Goal: Transaction & Acquisition: Purchase product/service

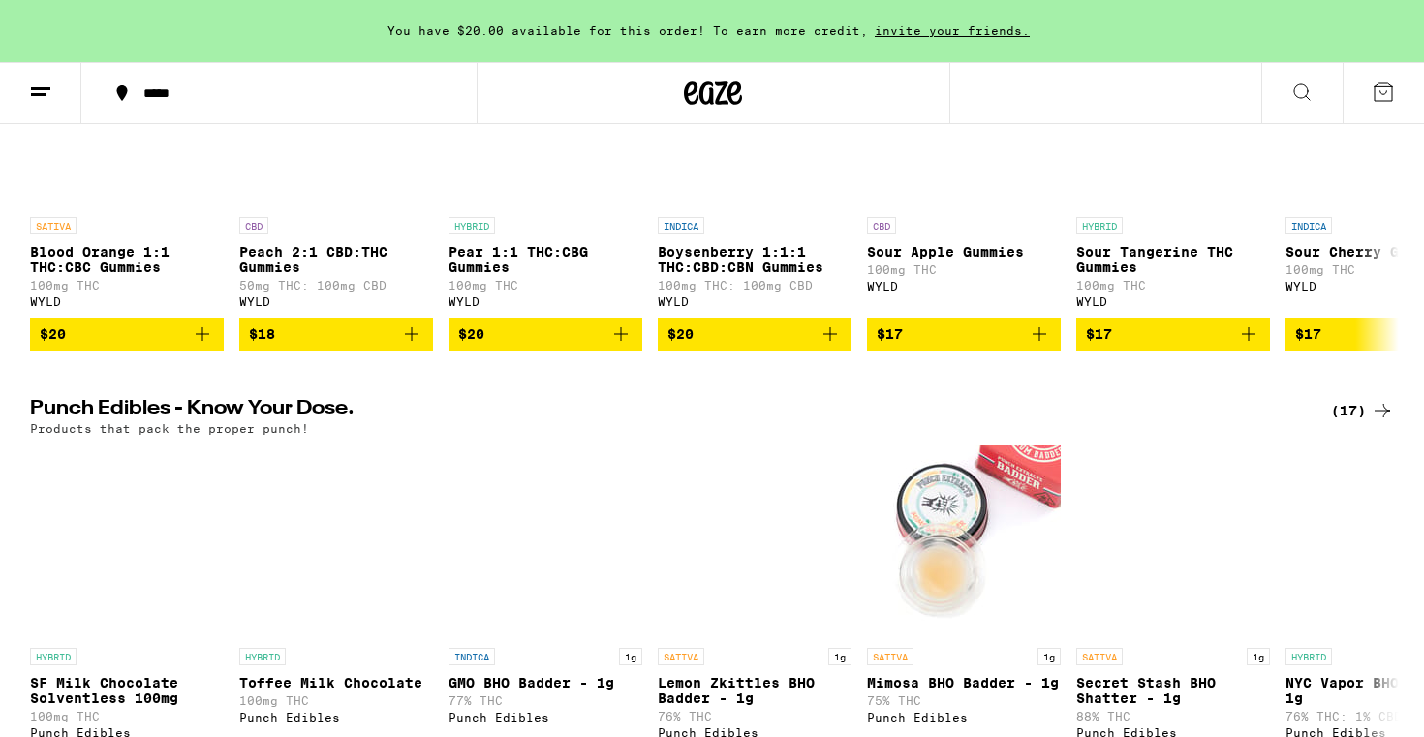
scroll to position [665, 0]
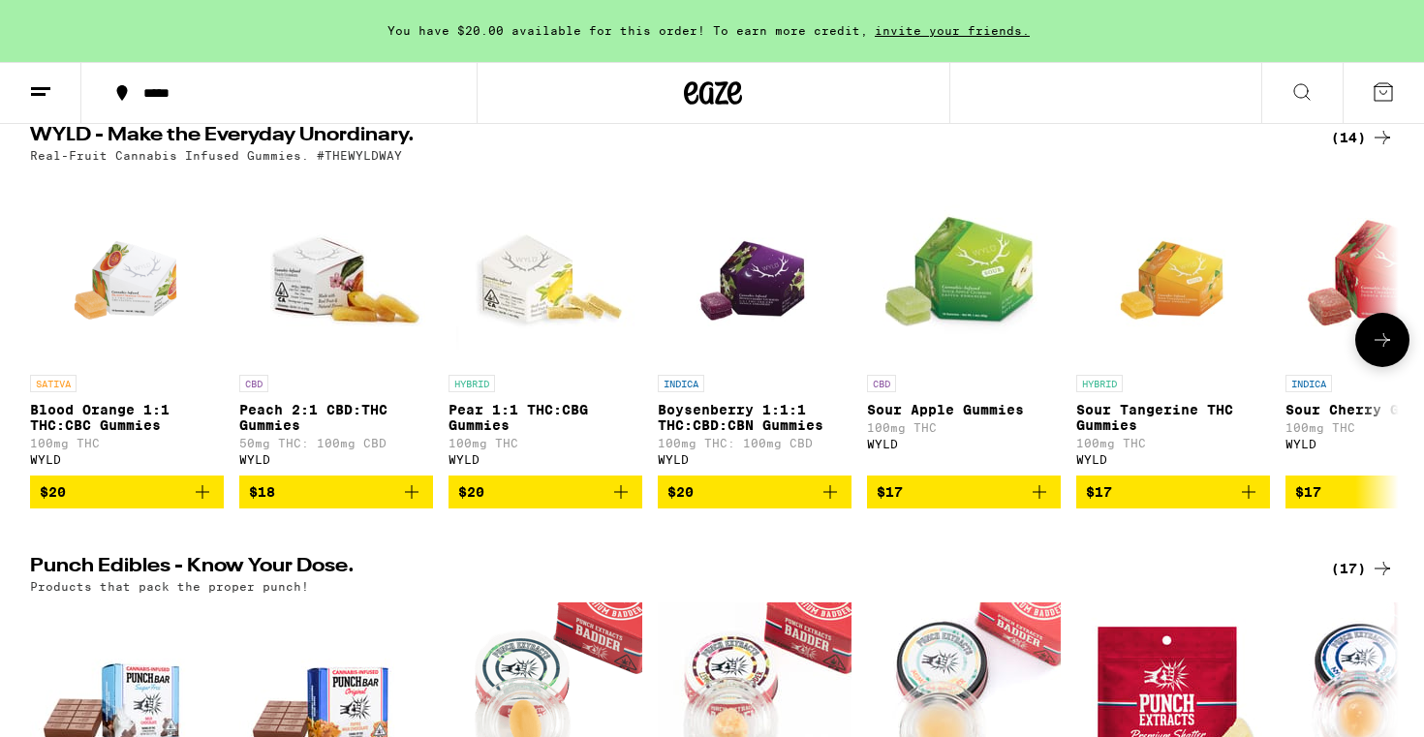
click at [1375, 352] on icon at bounding box center [1381, 339] width 23 height 23
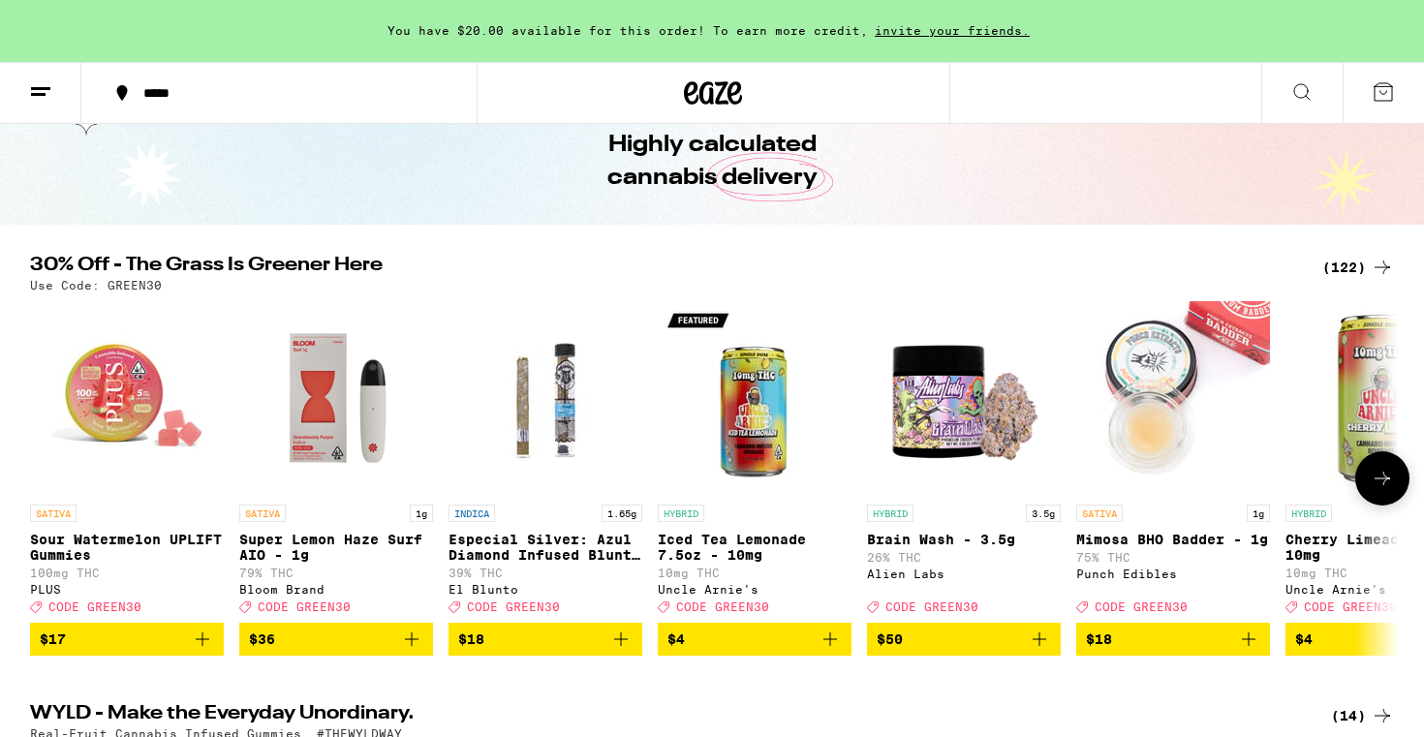
scroll to position [90, 0]
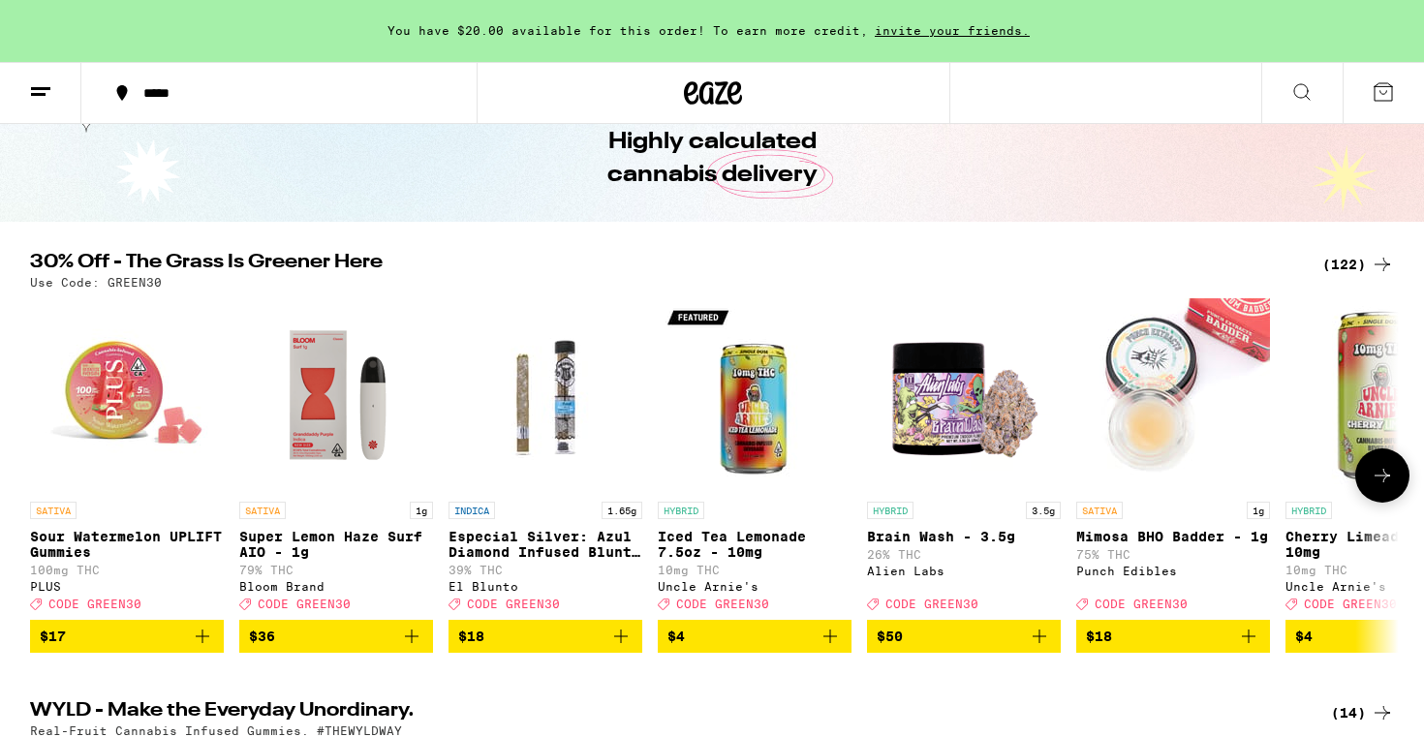
click at [1390, 465] on button at bounding box center [1382, 475] width 54 height 54
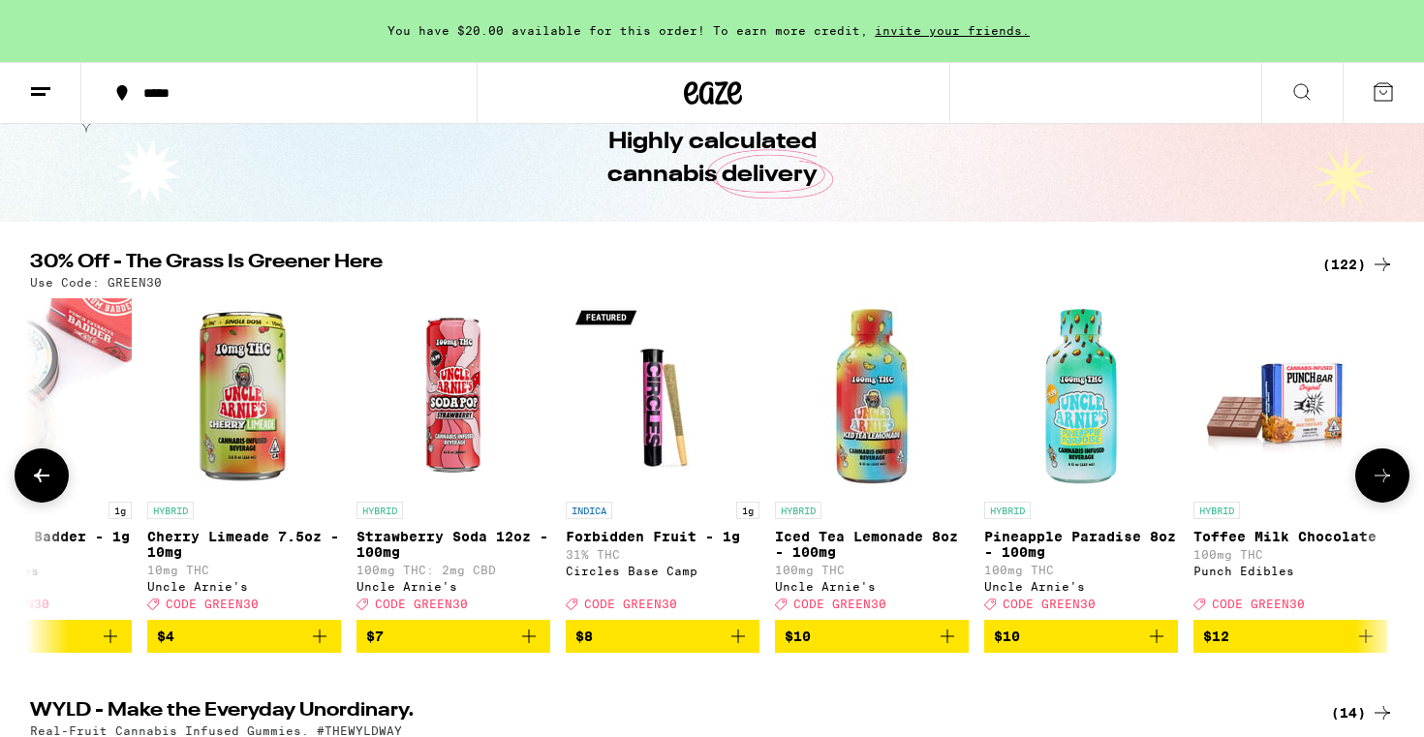
scroll to position [0, 1152]
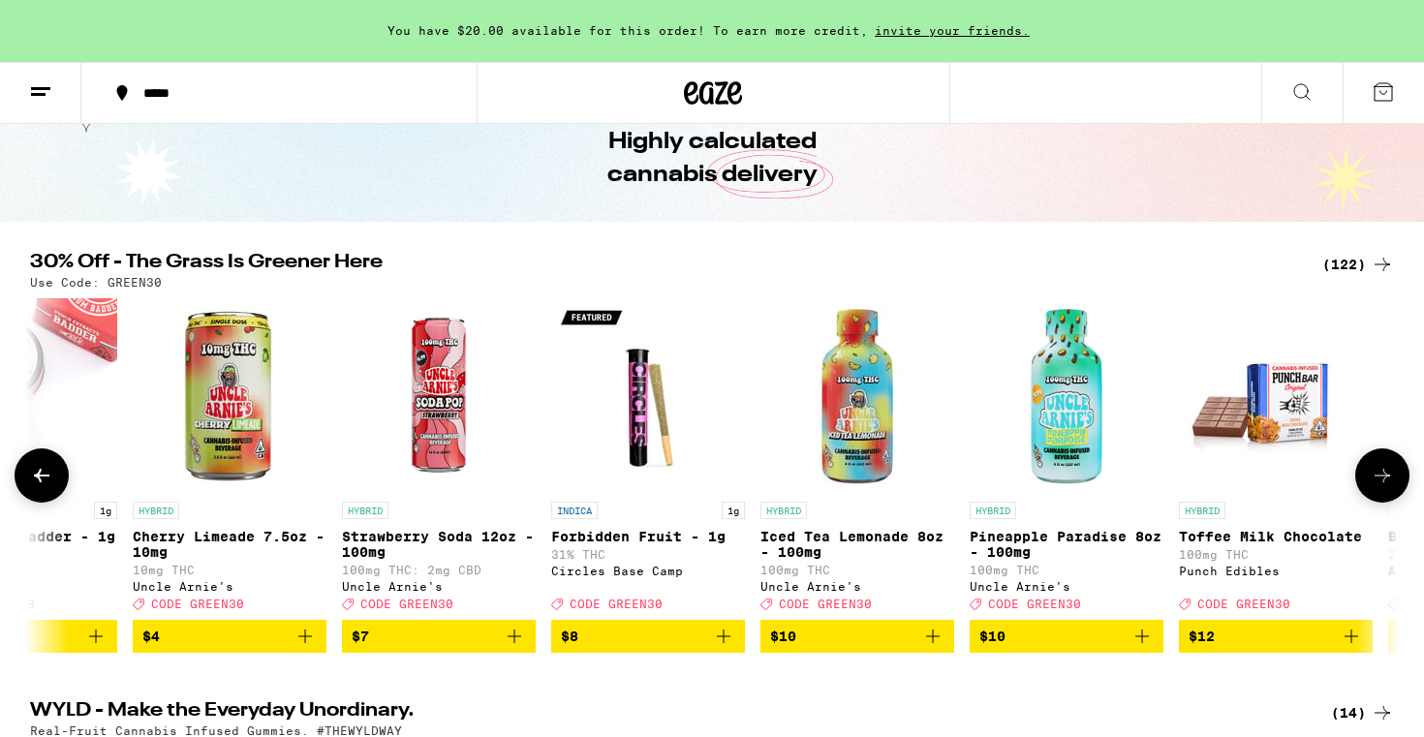
click at [1376, 470] on button at bounding box center [1382, 475] width 54 height 54
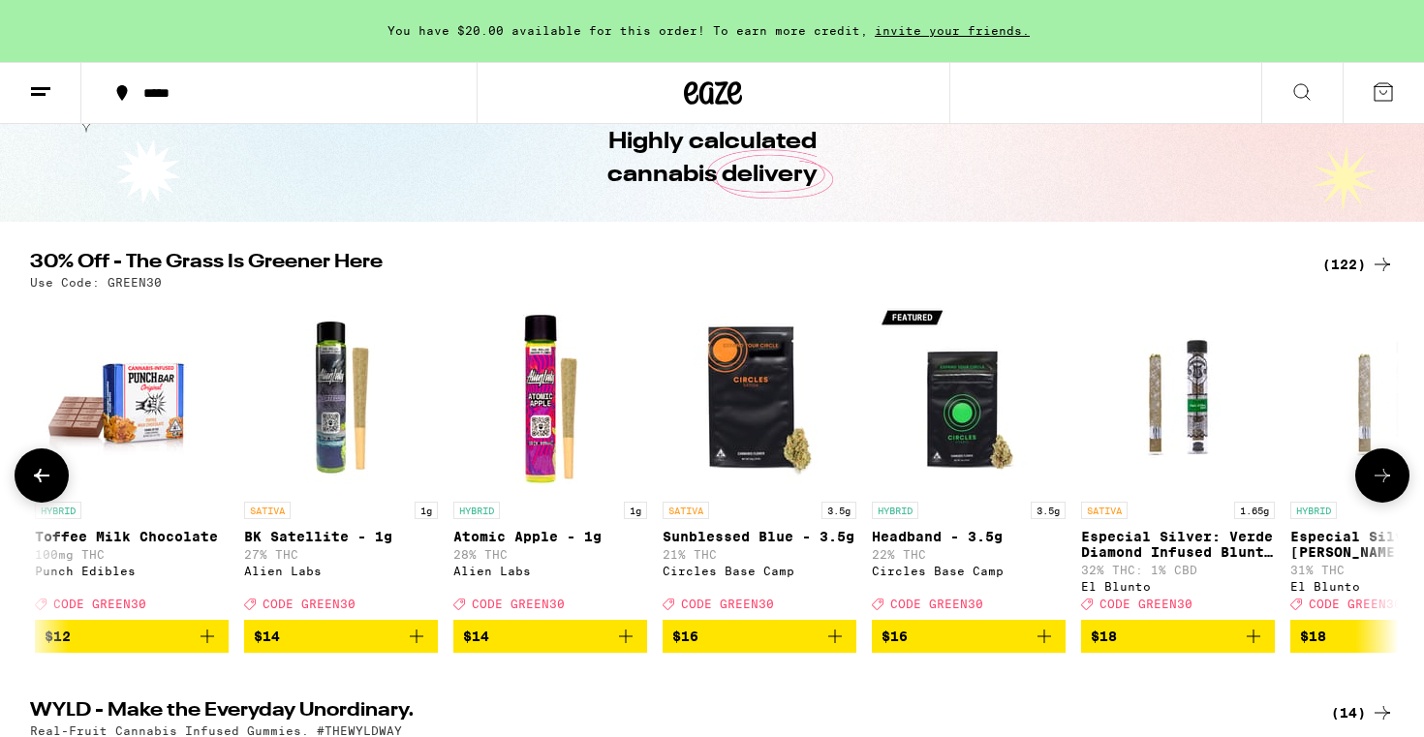
click at [1376, 470] on button at bounding box center [1382, 475] width 54 height 54
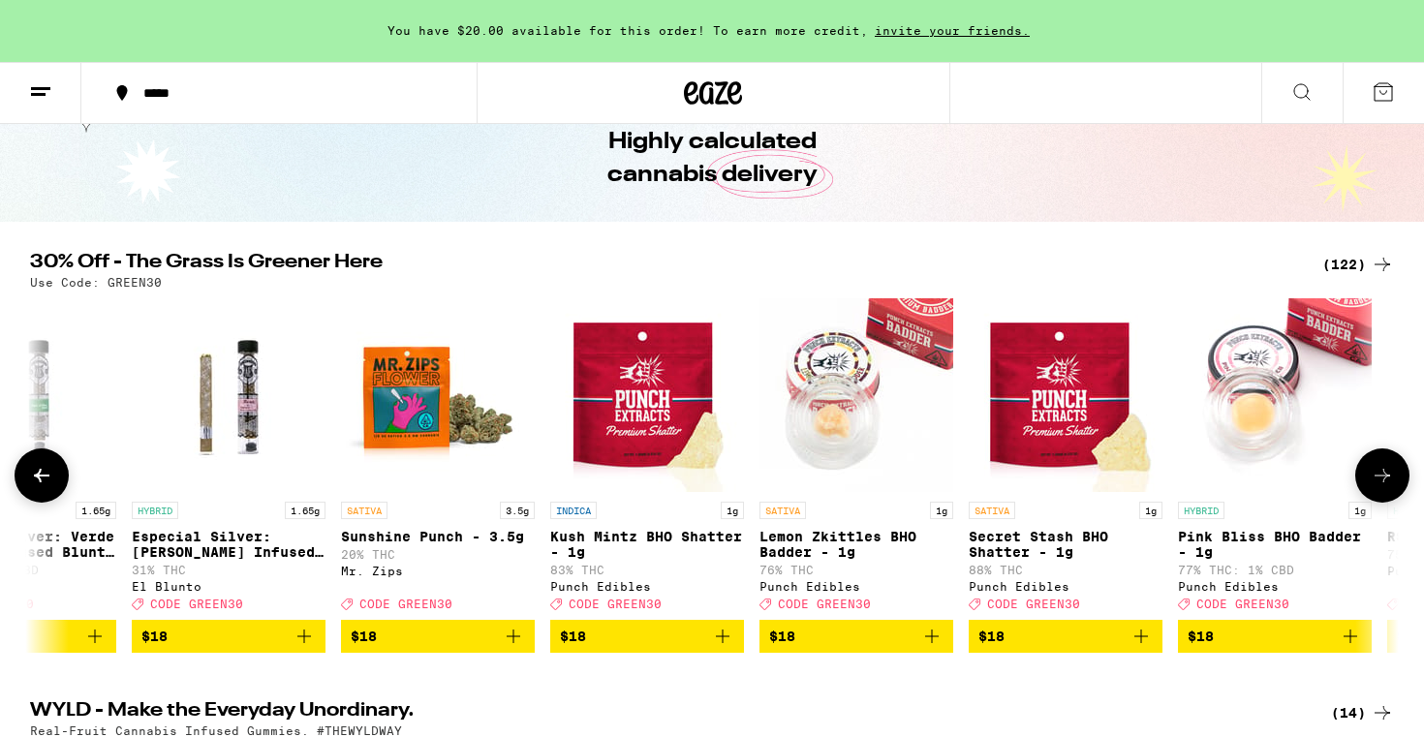
click at [1376, 470] on button at bounding box center [1382, 475] width 54 height 54
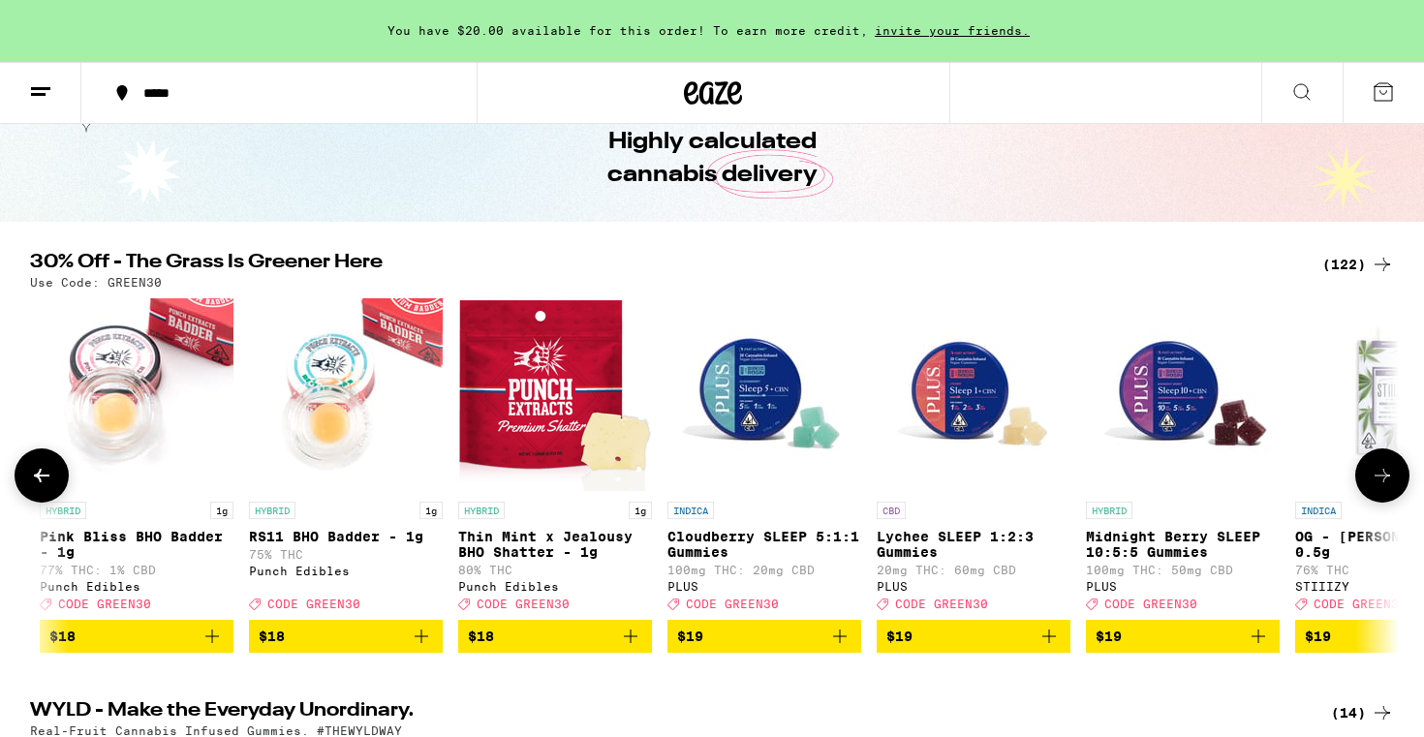
click at [1376, 470] on button at bounding box center [1382, 475] width 54 height 54
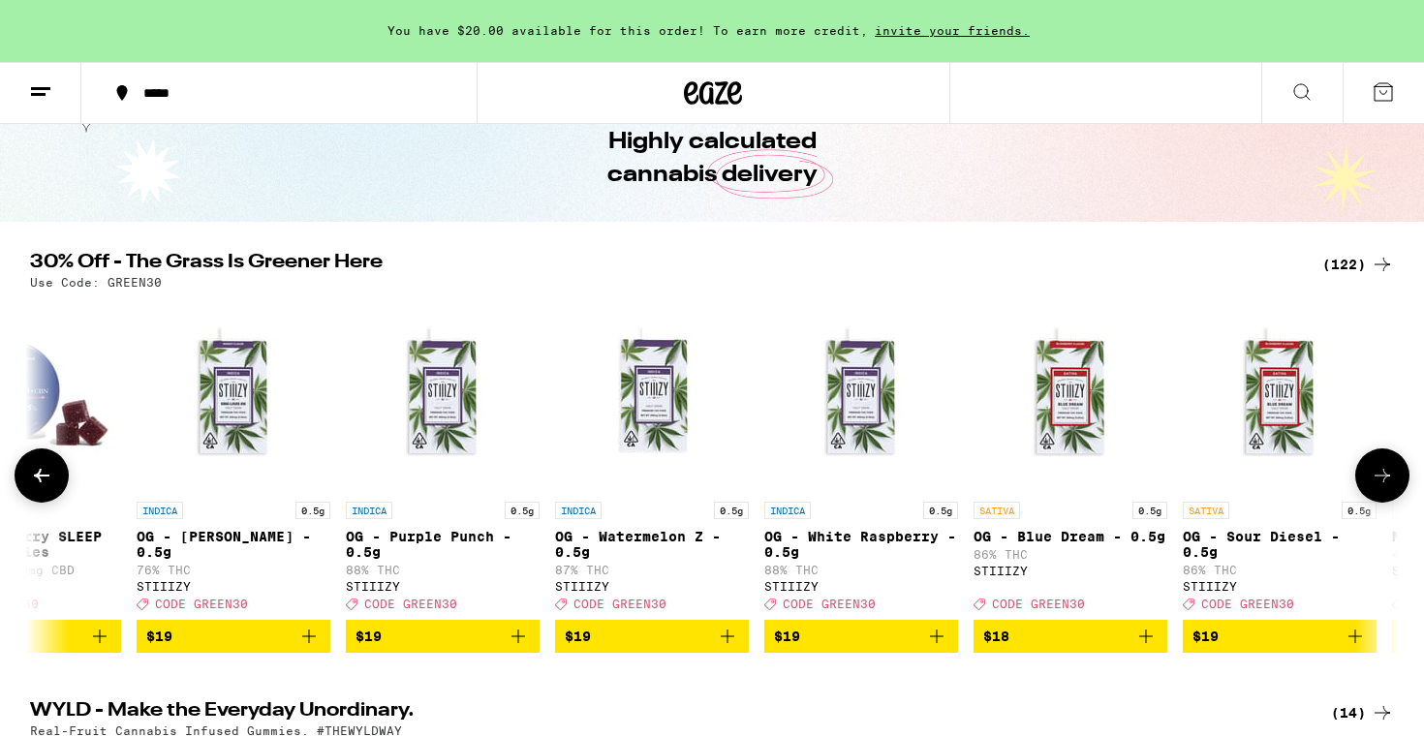
click at [1376, 470] on button at bounding box center [1382, 475] width 54 height 54
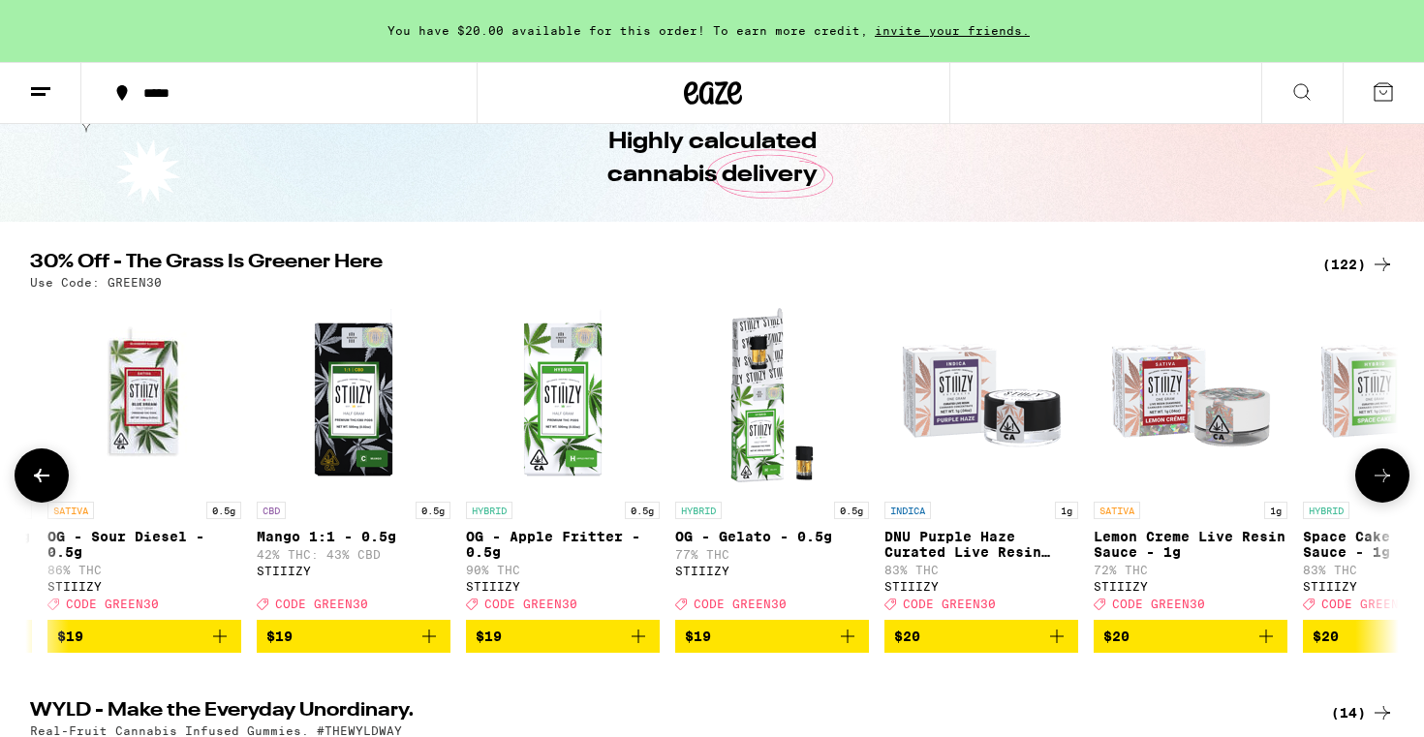
click at [1376, 470] on button at bounding box center [1382, 475] width 54 height 54
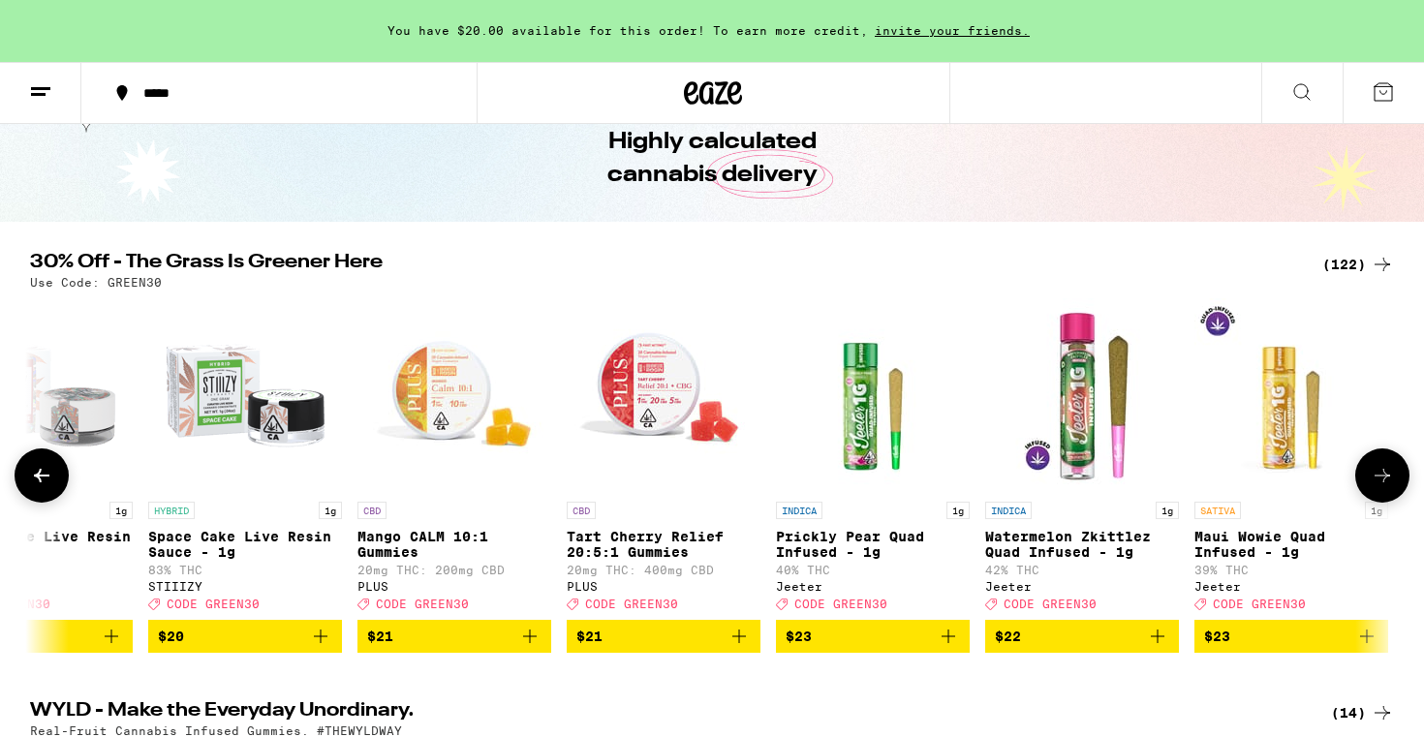
click at [1376, 470] on button at bounding box center [1382, 475] width 54 height 54
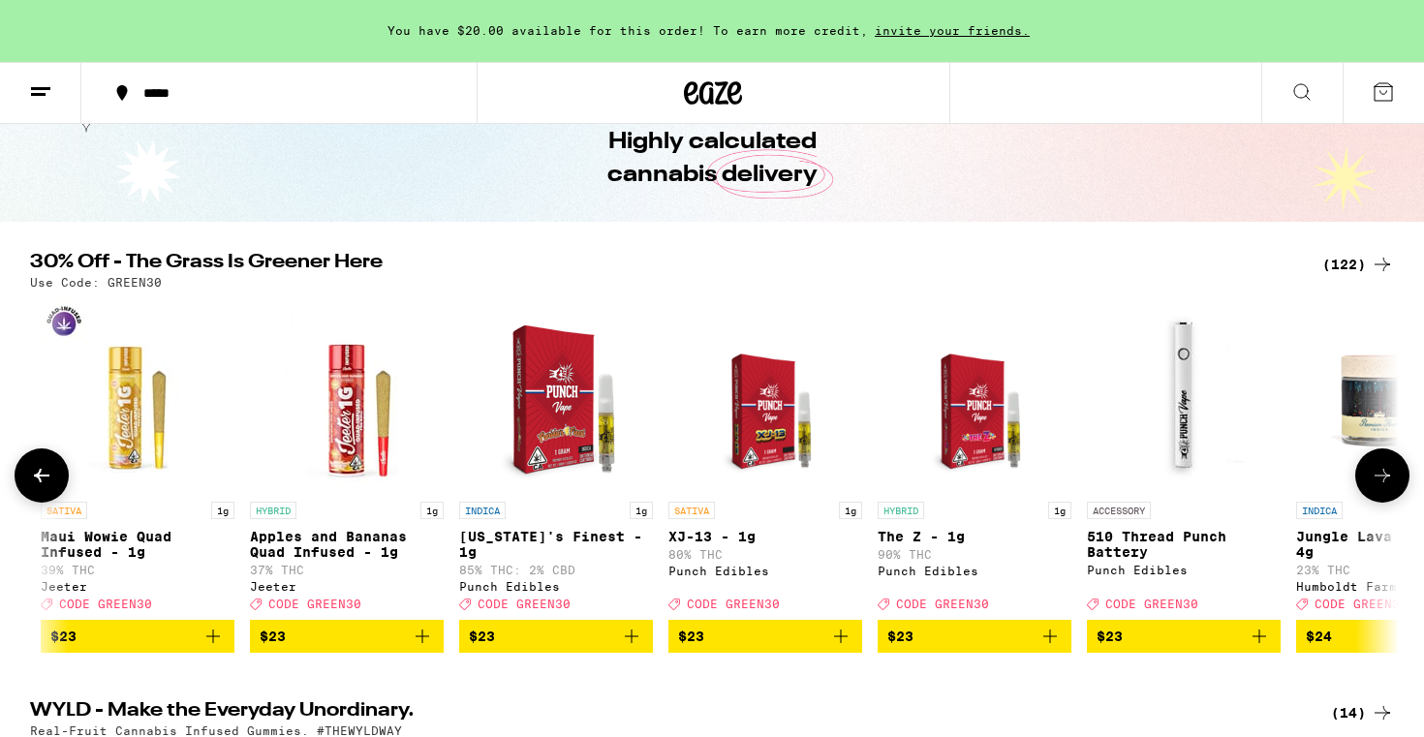
click at [1376, 470] on button at bounding box center [1382, 475] width 54 height 54
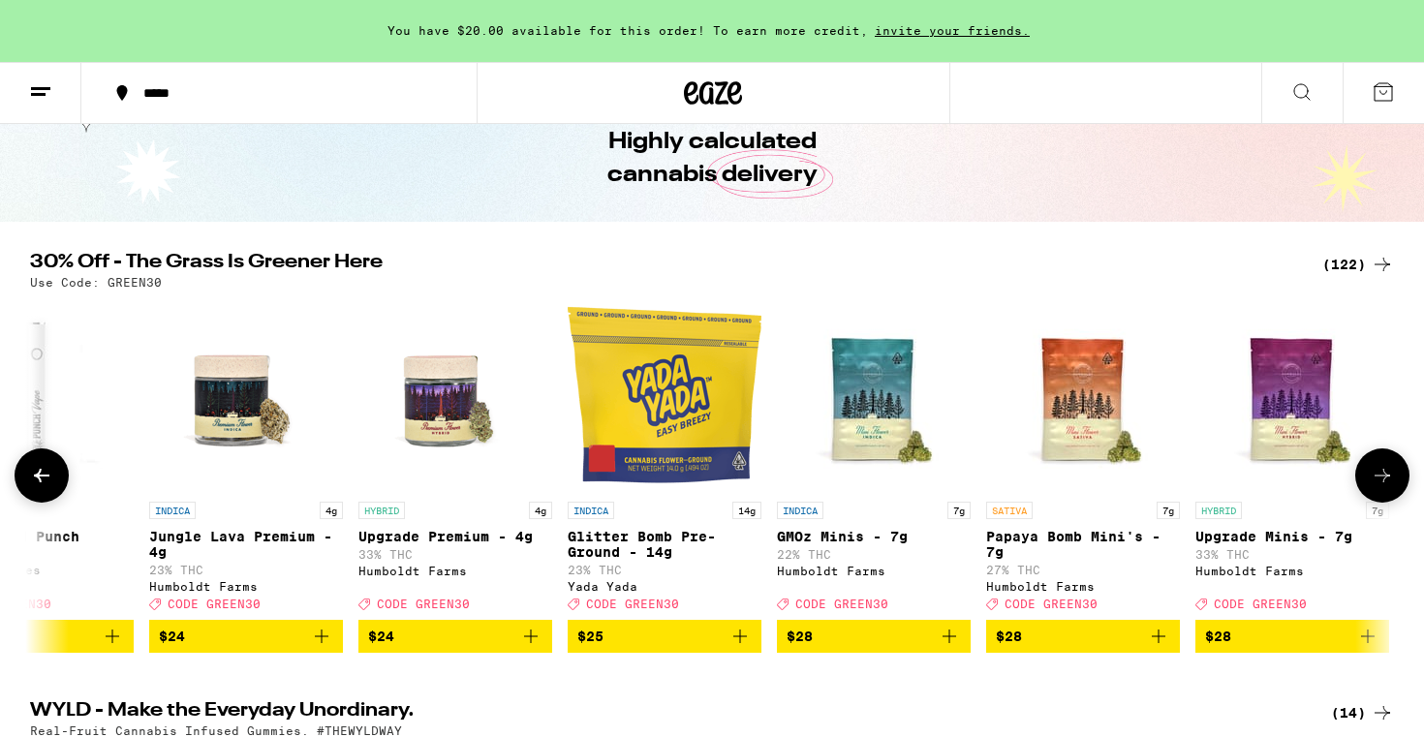
scroll to position [0, 10346]
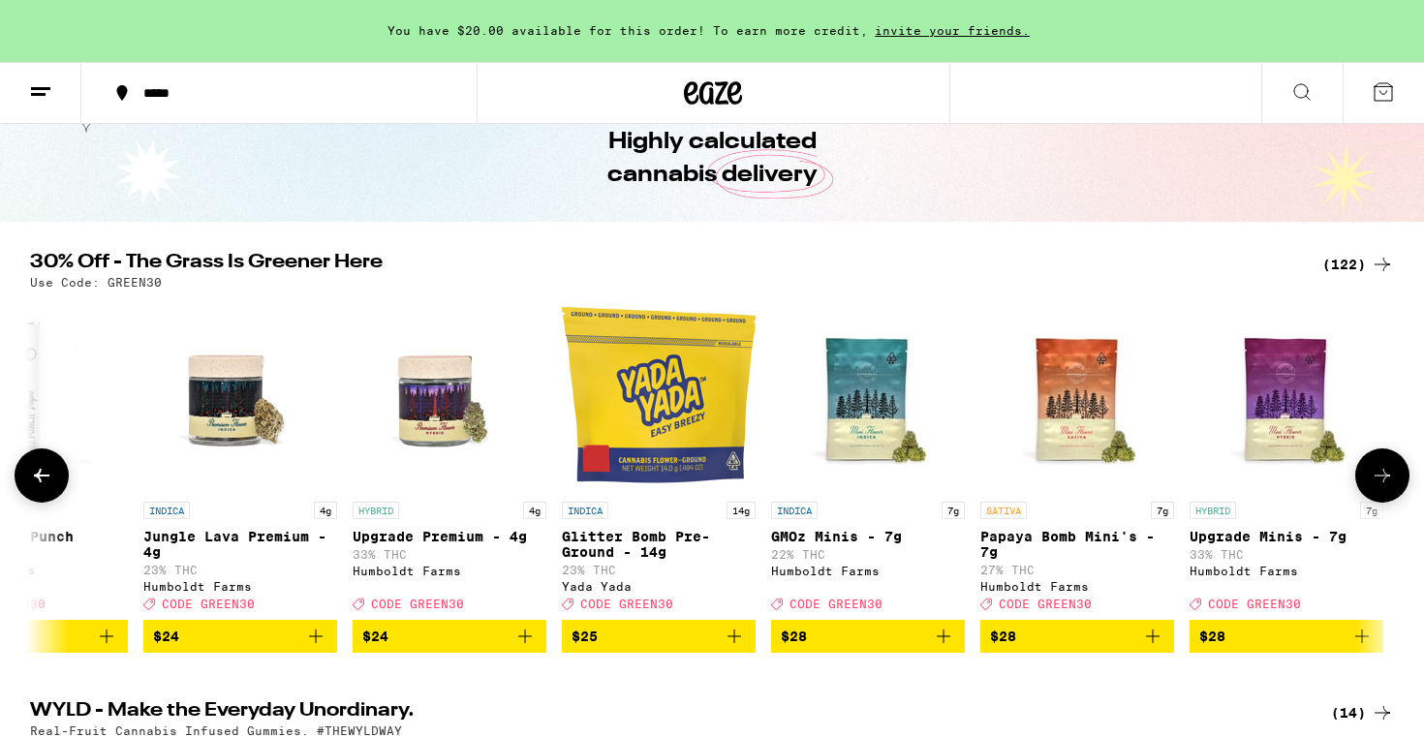
click at [1381, 466] on button at bounding box center [1382, 475] width 54 height 54
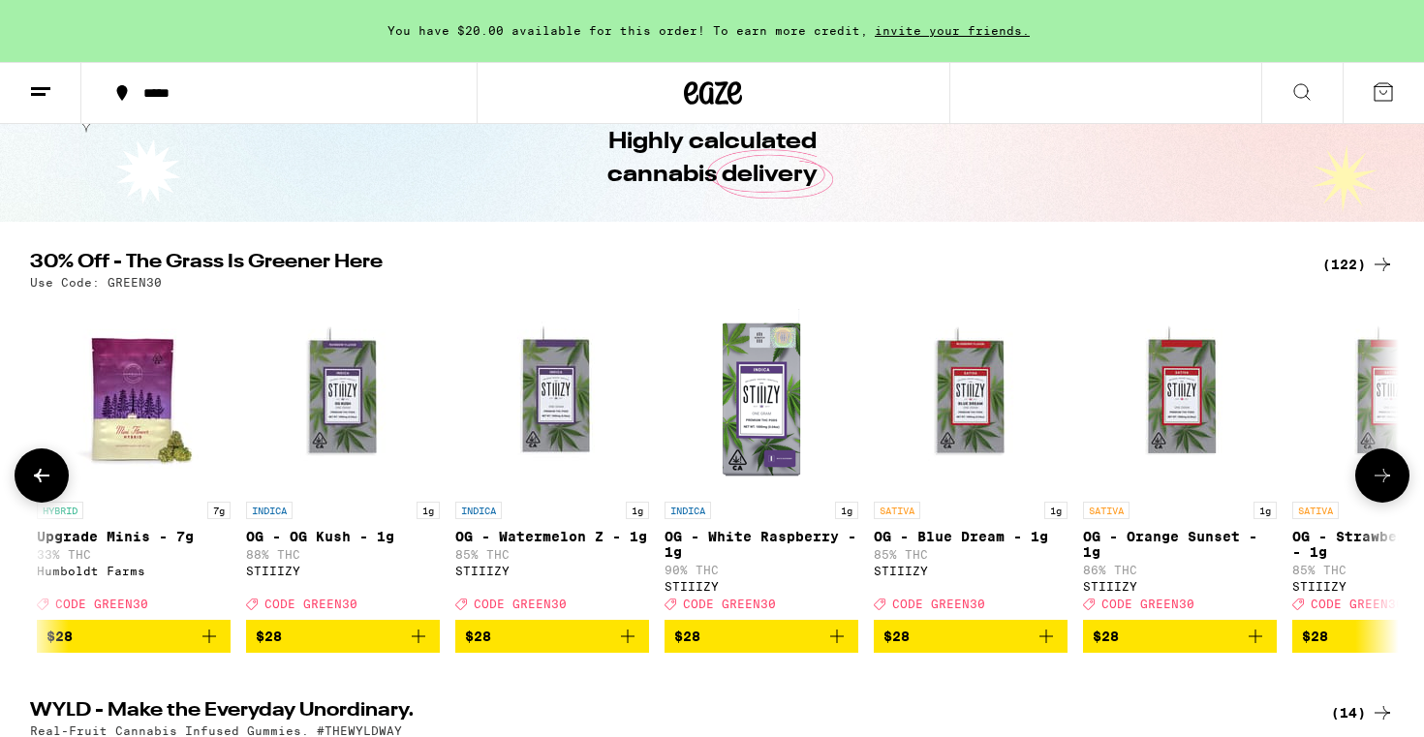
click at [1381, 466] on button at bounding box center [1382, 475] width 54 height 54
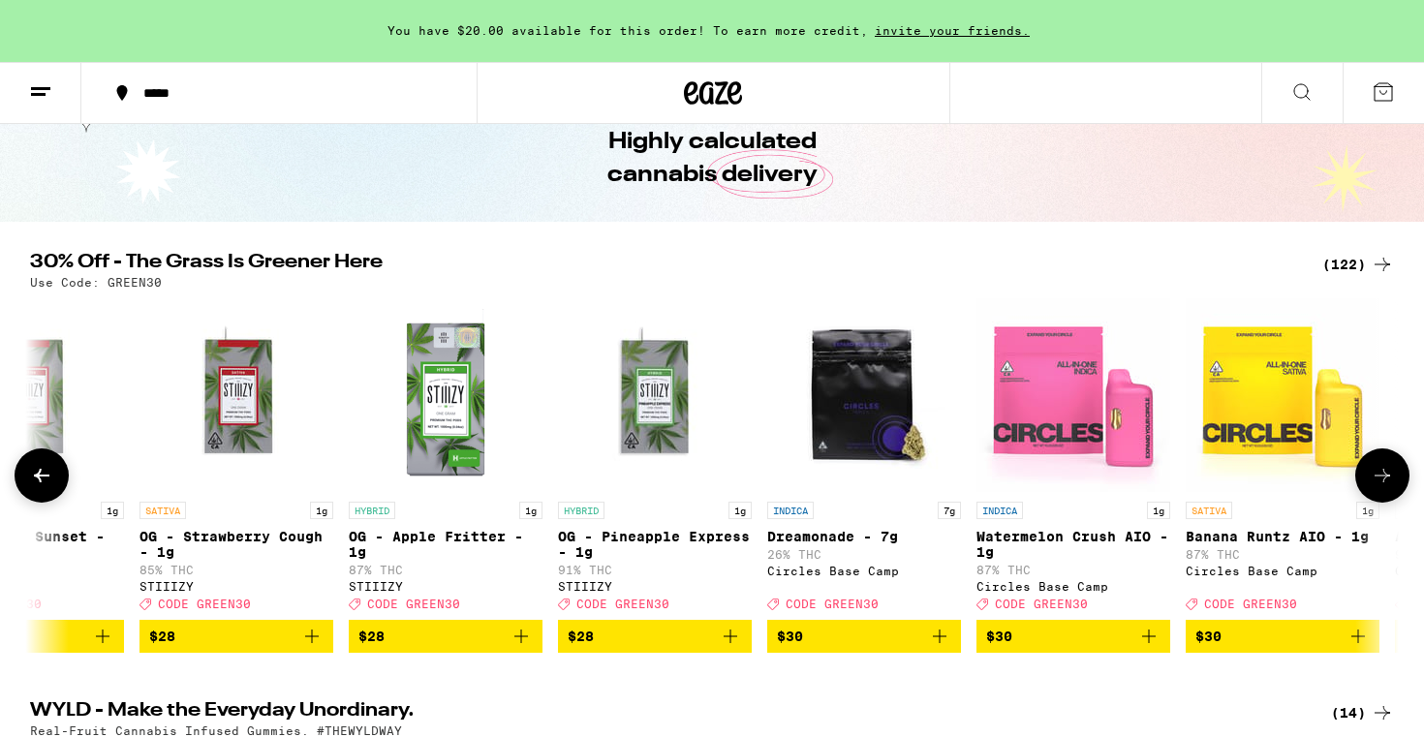
click at [1381, 466] on button at bounding box center [1382, 475] width 54 height 54
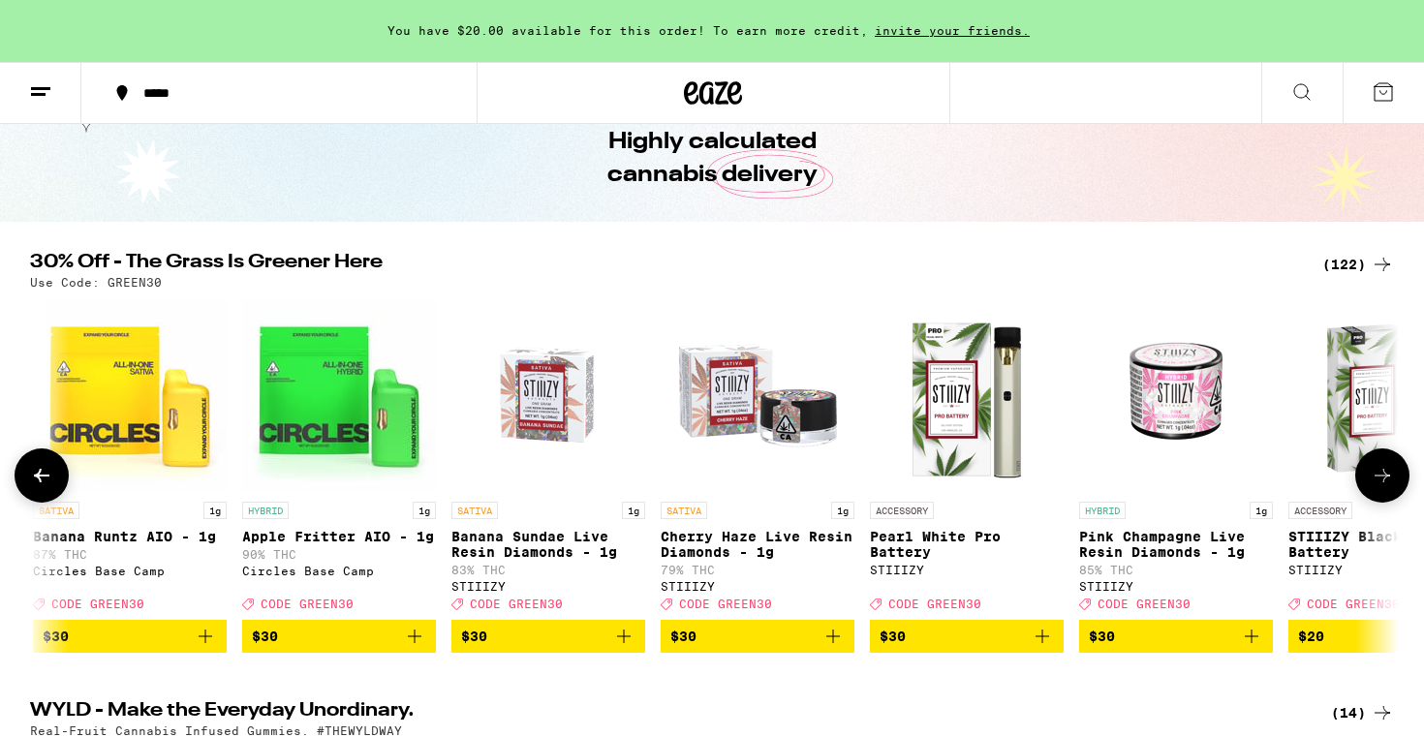
click at [1381, 466] on button at bounding box center [1382, 475] width 54 height 54
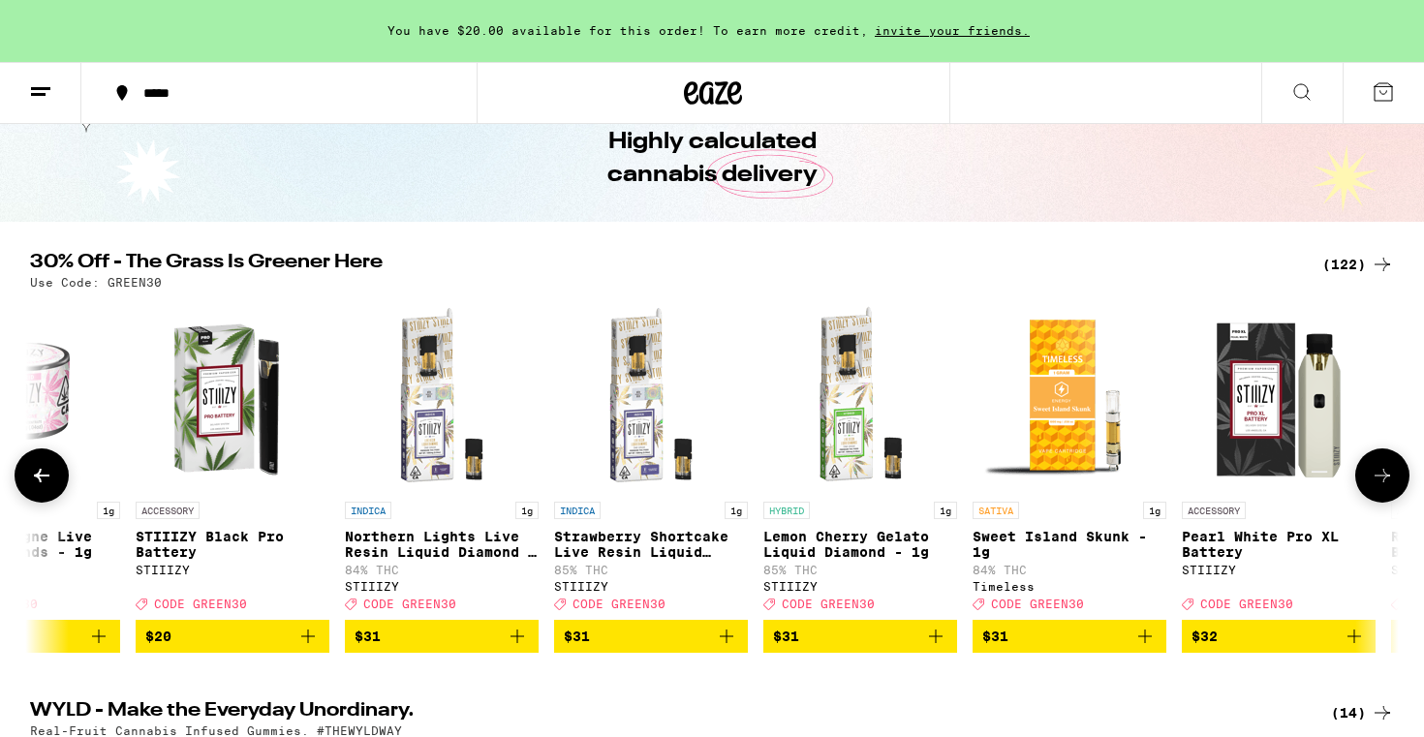
click at [1381, 466] on button at bounding box center [1382, 475] width 54 height 54
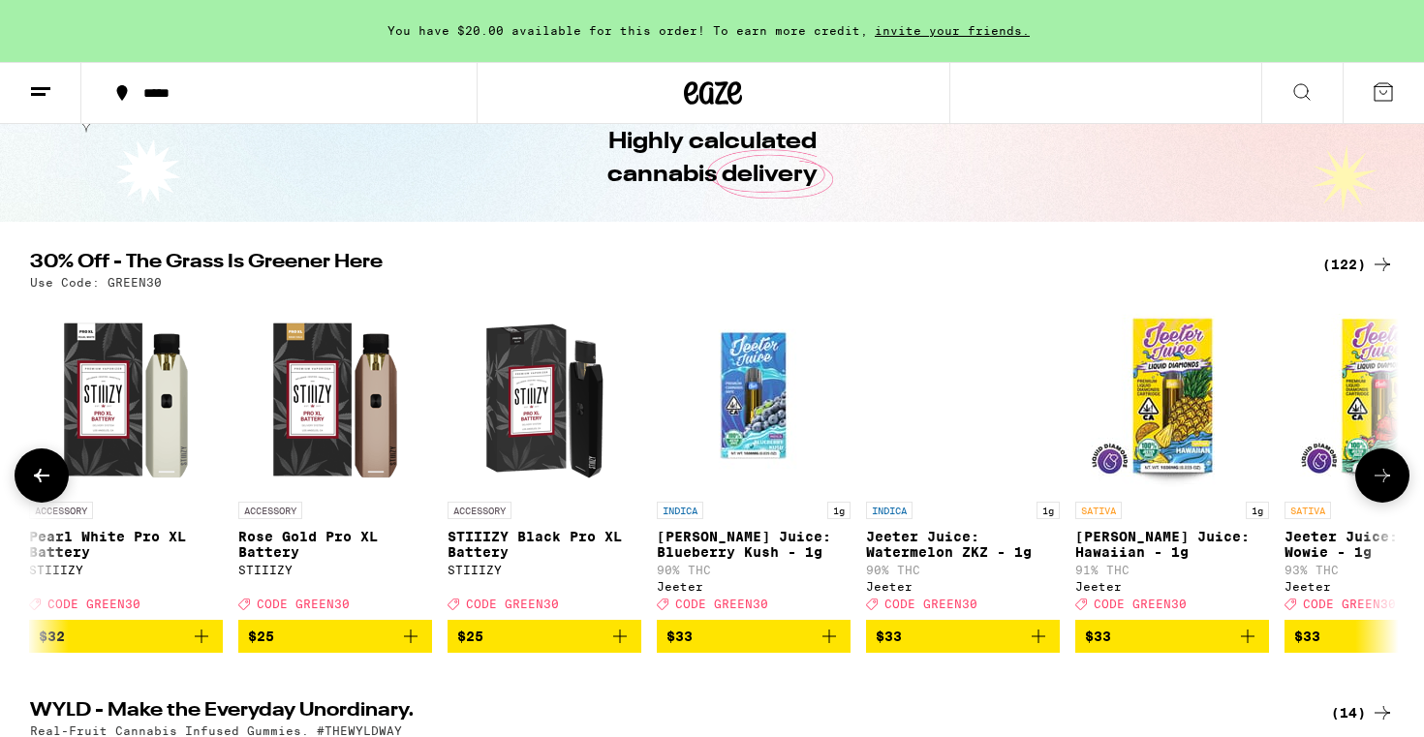
click at [1381, 466] on button at bounding box center [1382, 475] width 54 height 54
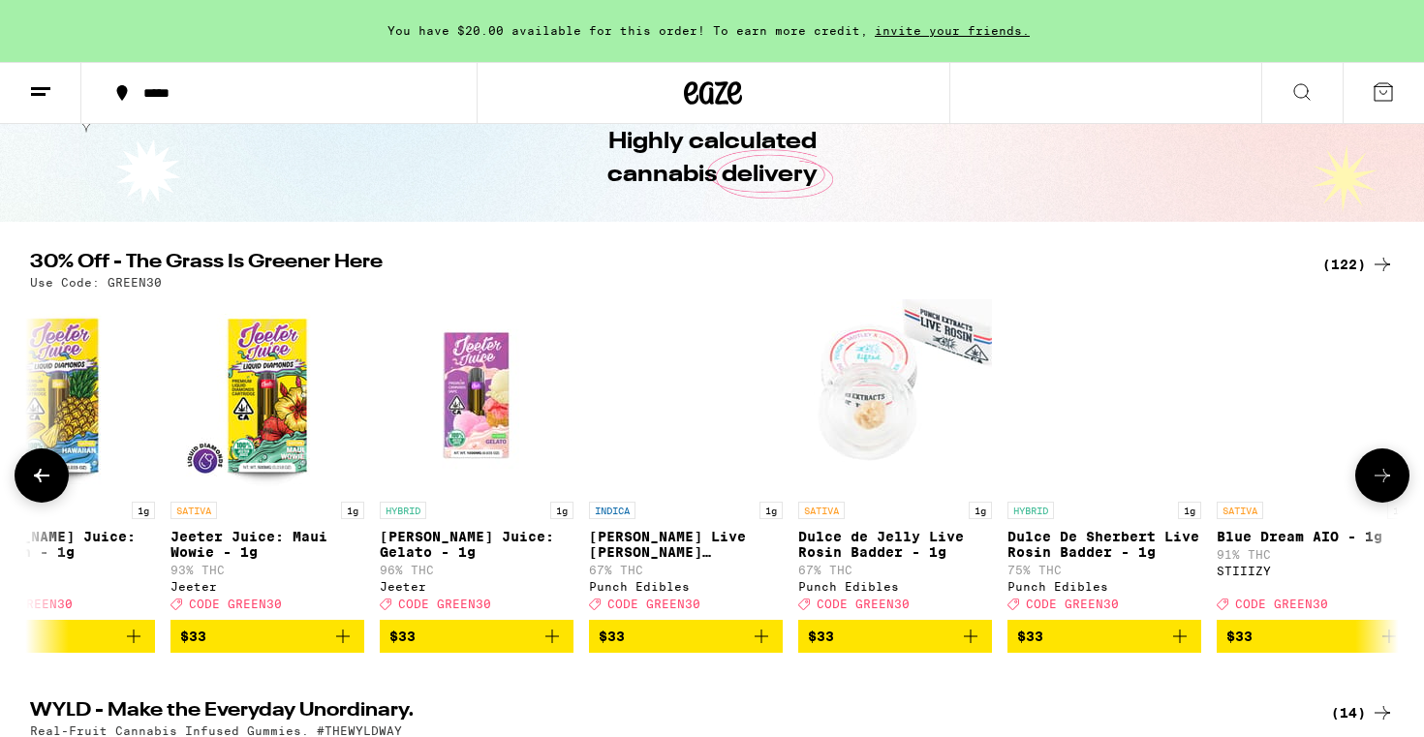
scroll to position [0, 17261]
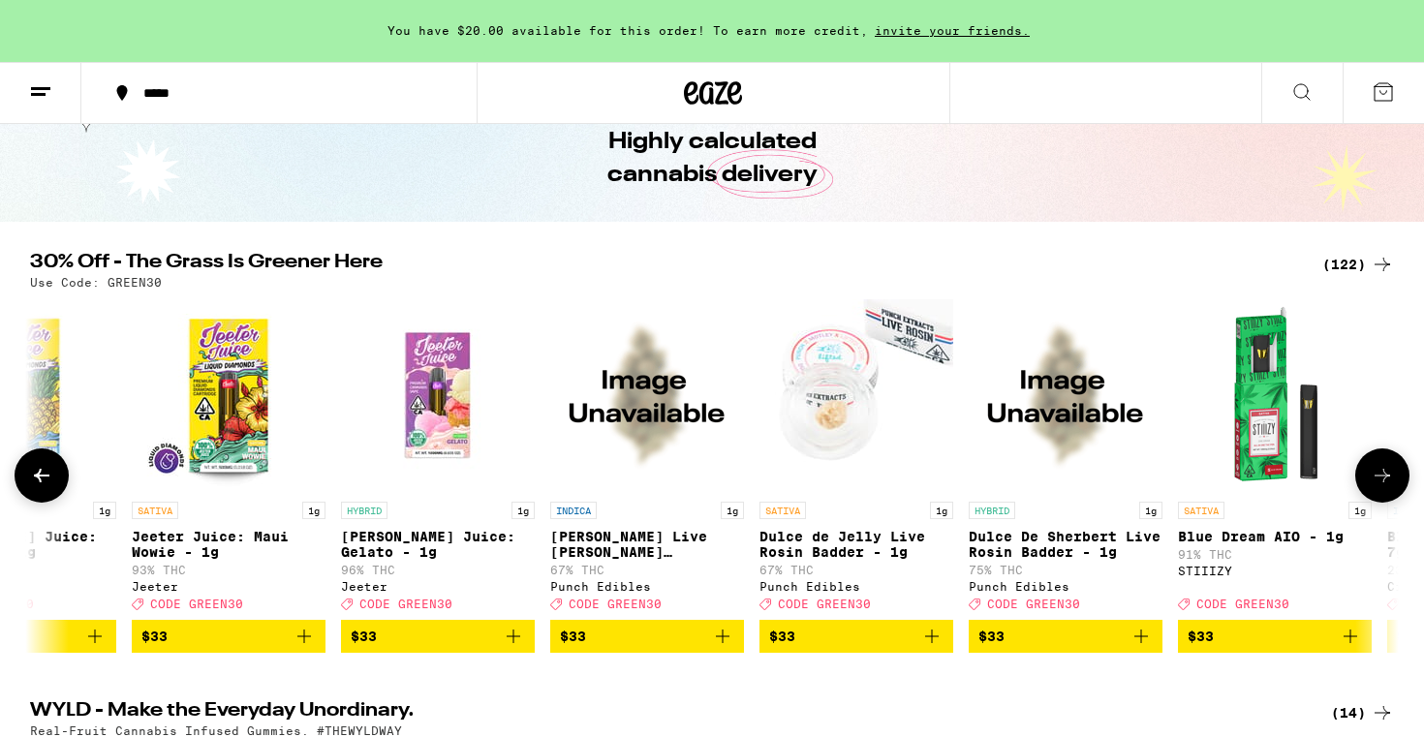
click at [1381, 466] on button at bounding box center [1382, 475] width 54 height 54
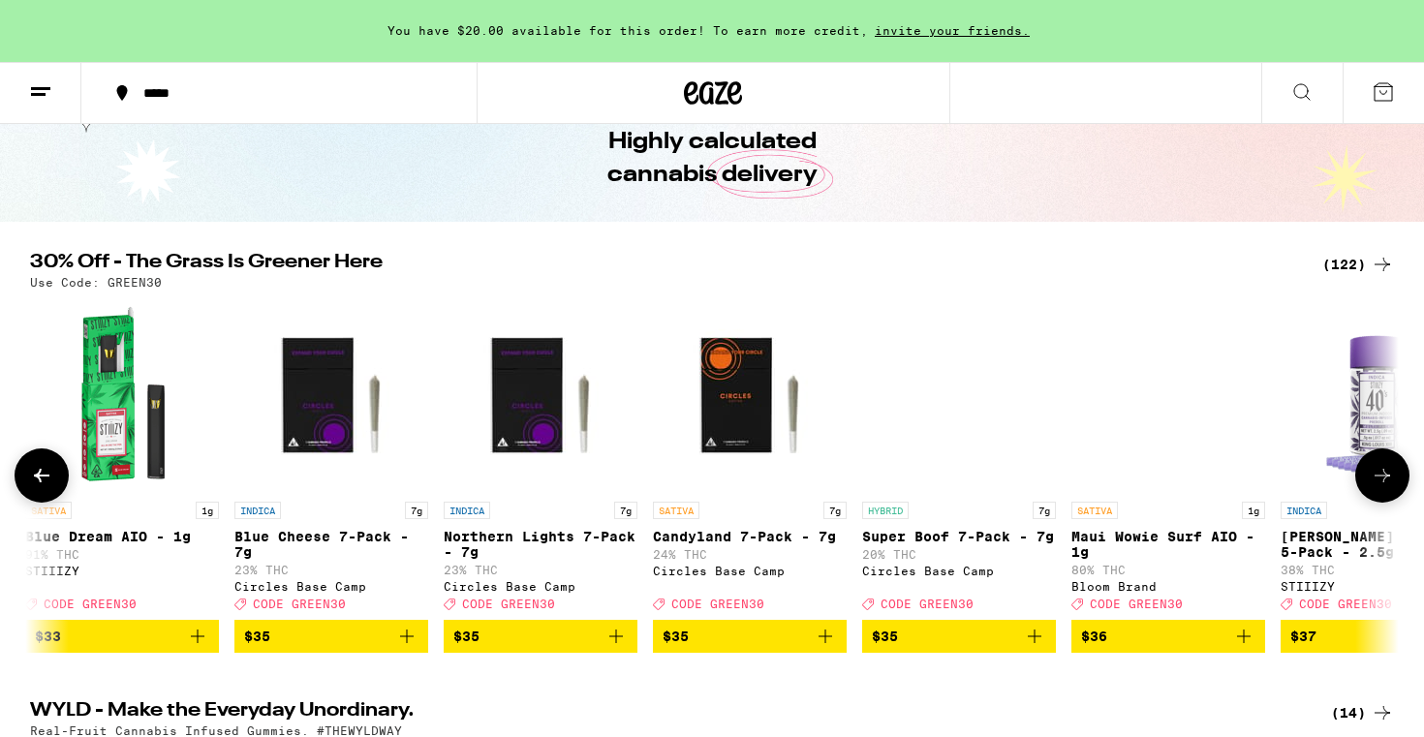
click at [1381, 466] on button at bounding box center [1382, 475] width 54 height 54
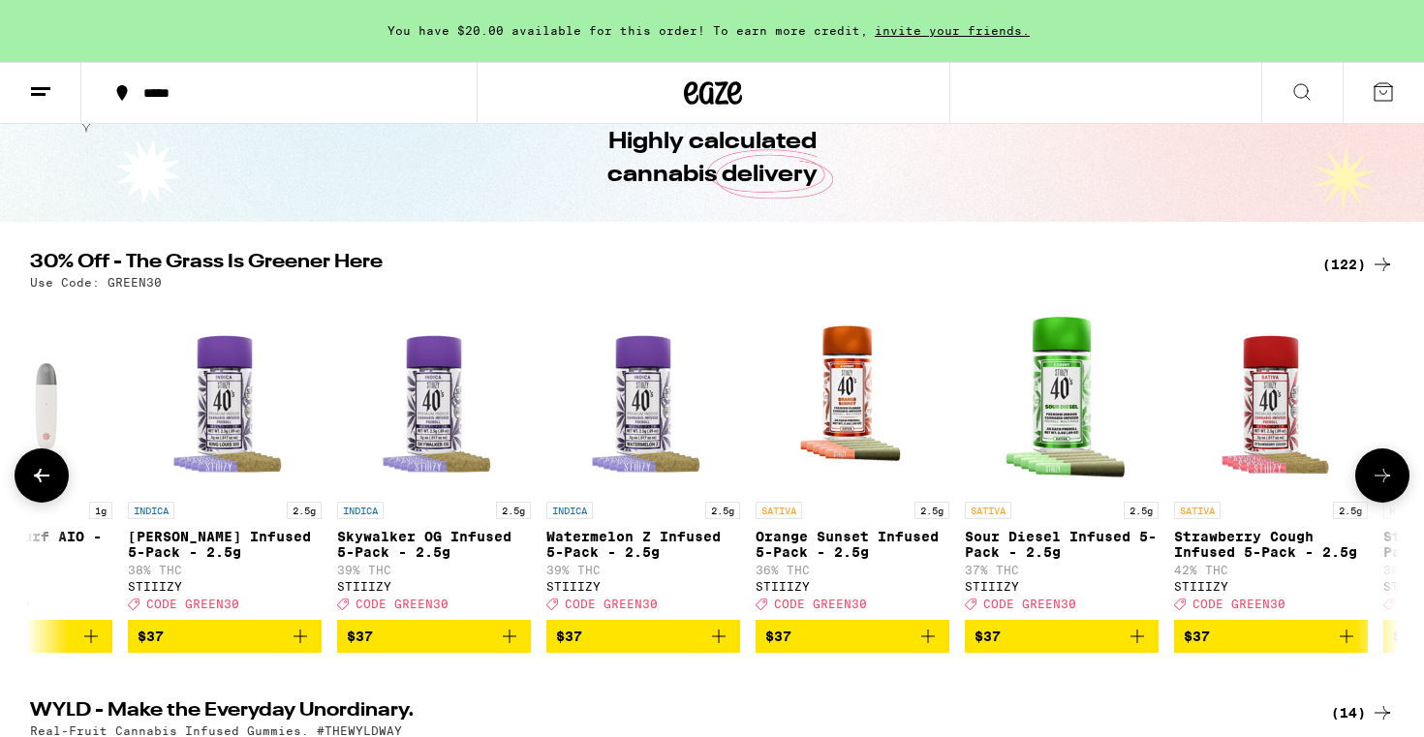
click at [1381, 466] on button at bounding box center [1382, 475] width 54 height 54
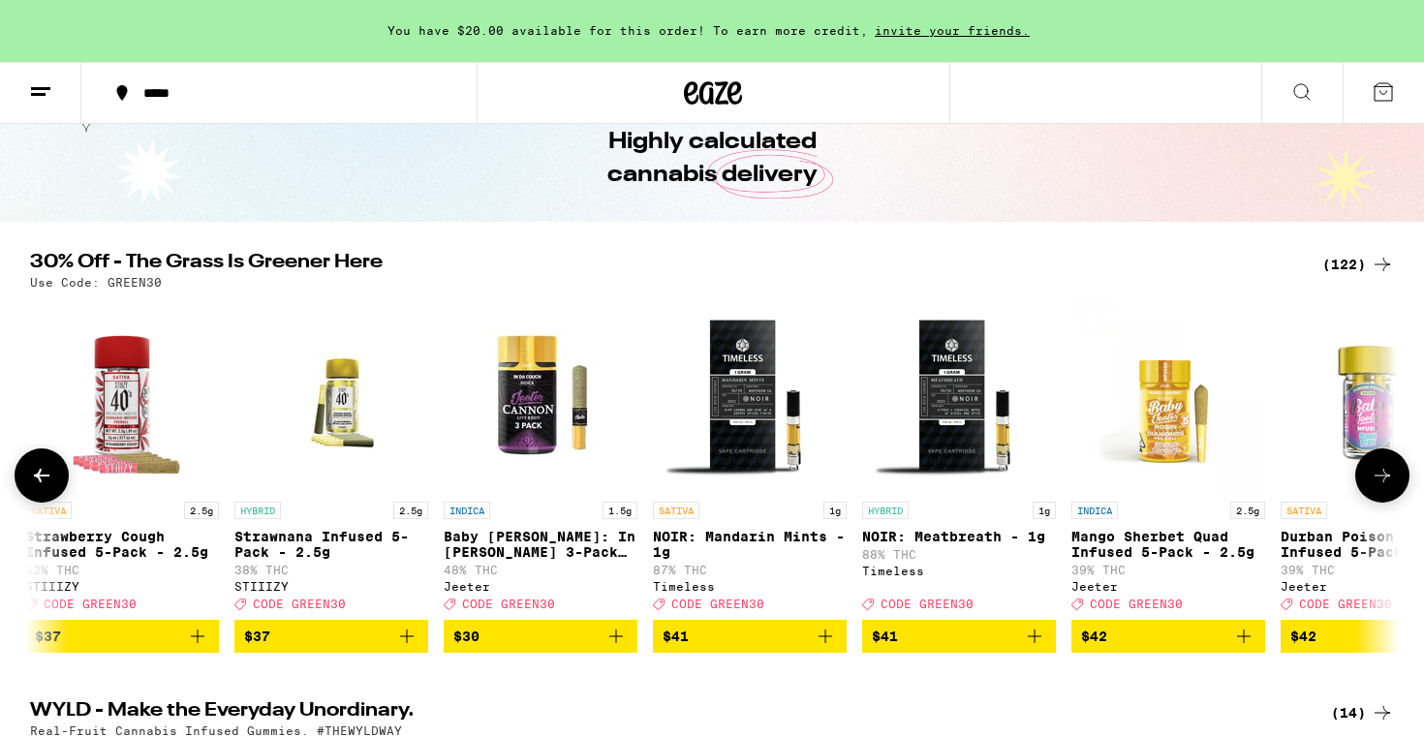
scroll to position [0, 20718]
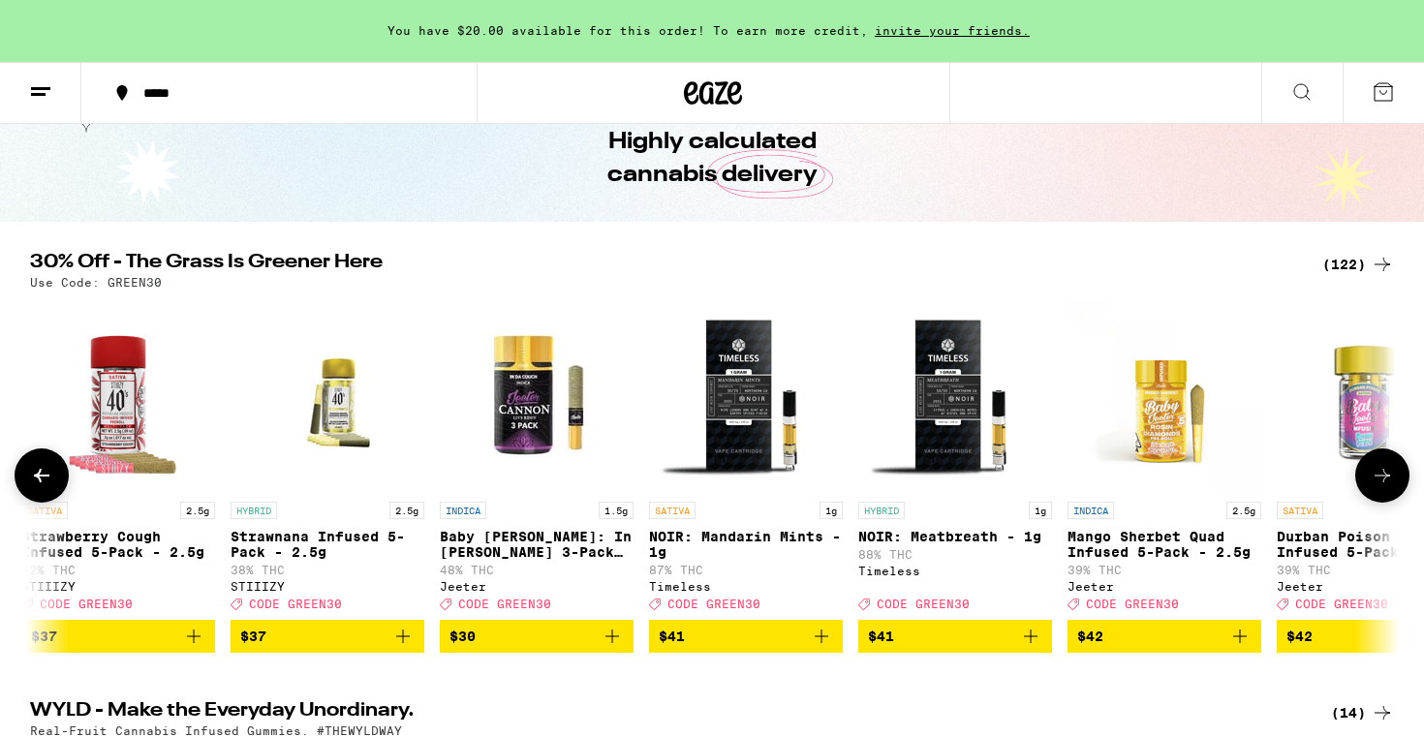
click at [1381, 466] on button at bounding box center [1382, 475] width 54 height 54
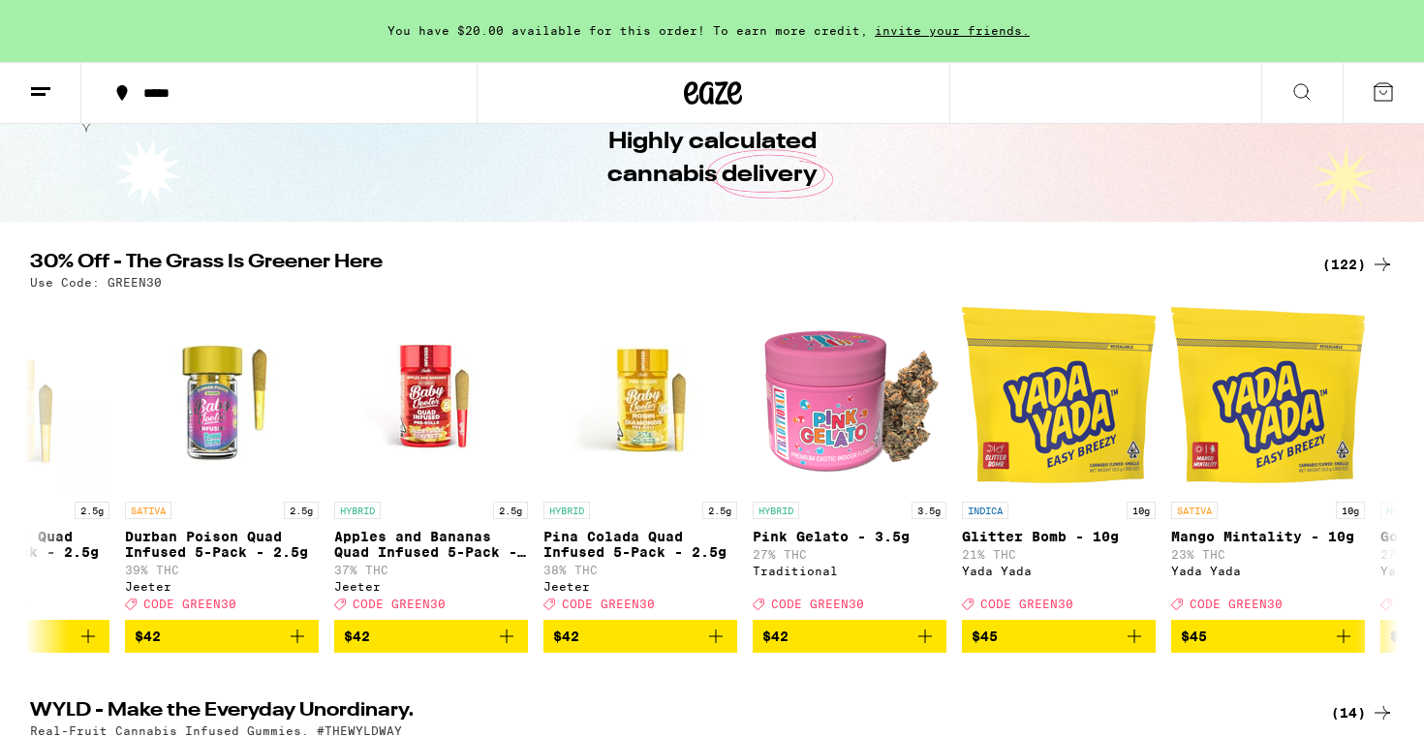
scroll to position [0, 21870]
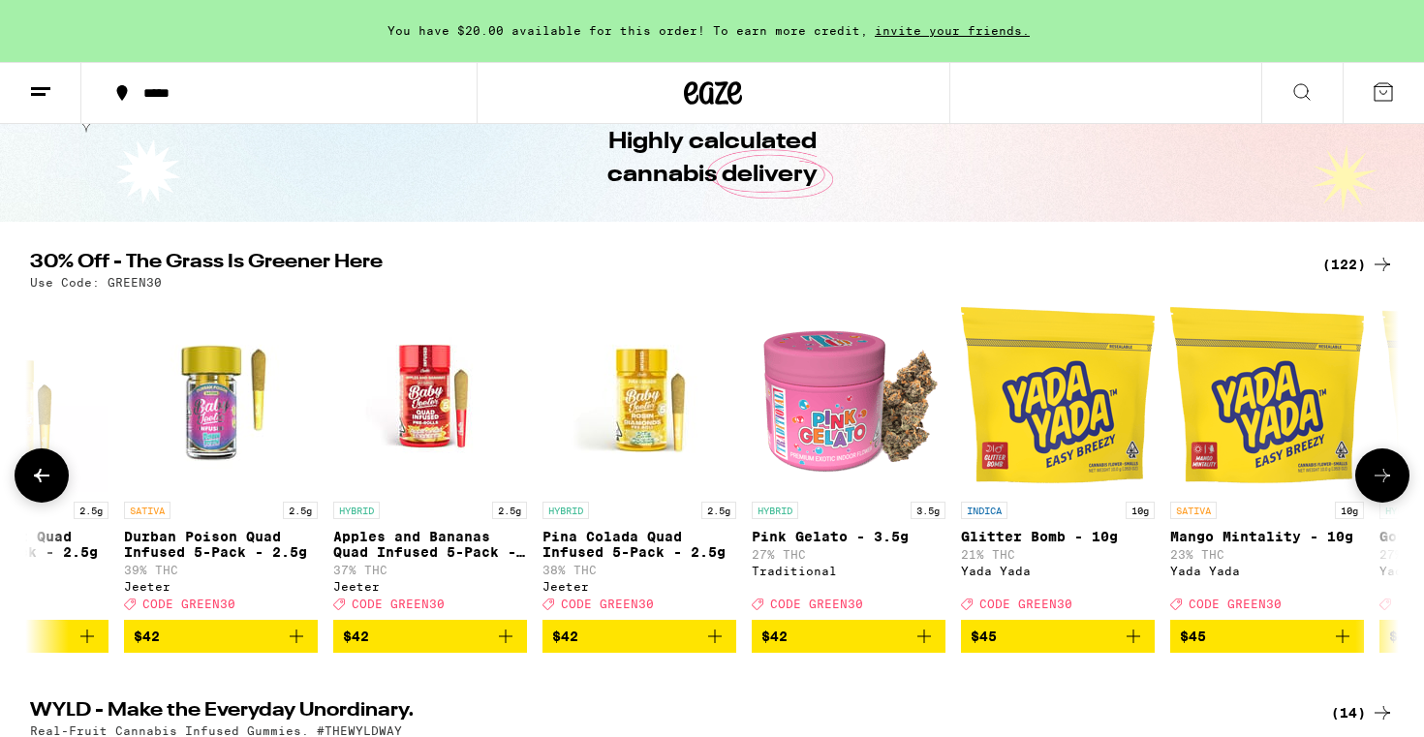
click at [46, 500] on button at bounding box center [42, 475] width 54 height 54
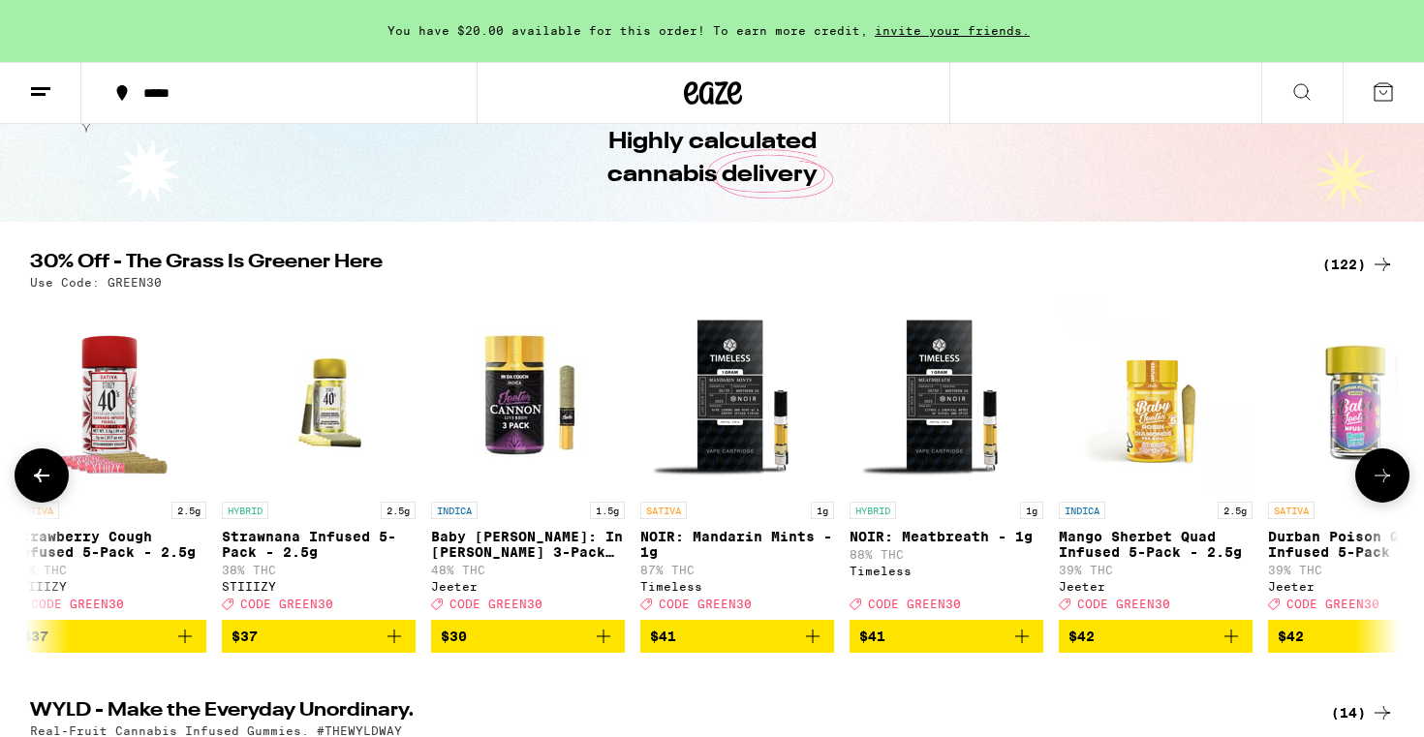
scroll to position [0, 20718]
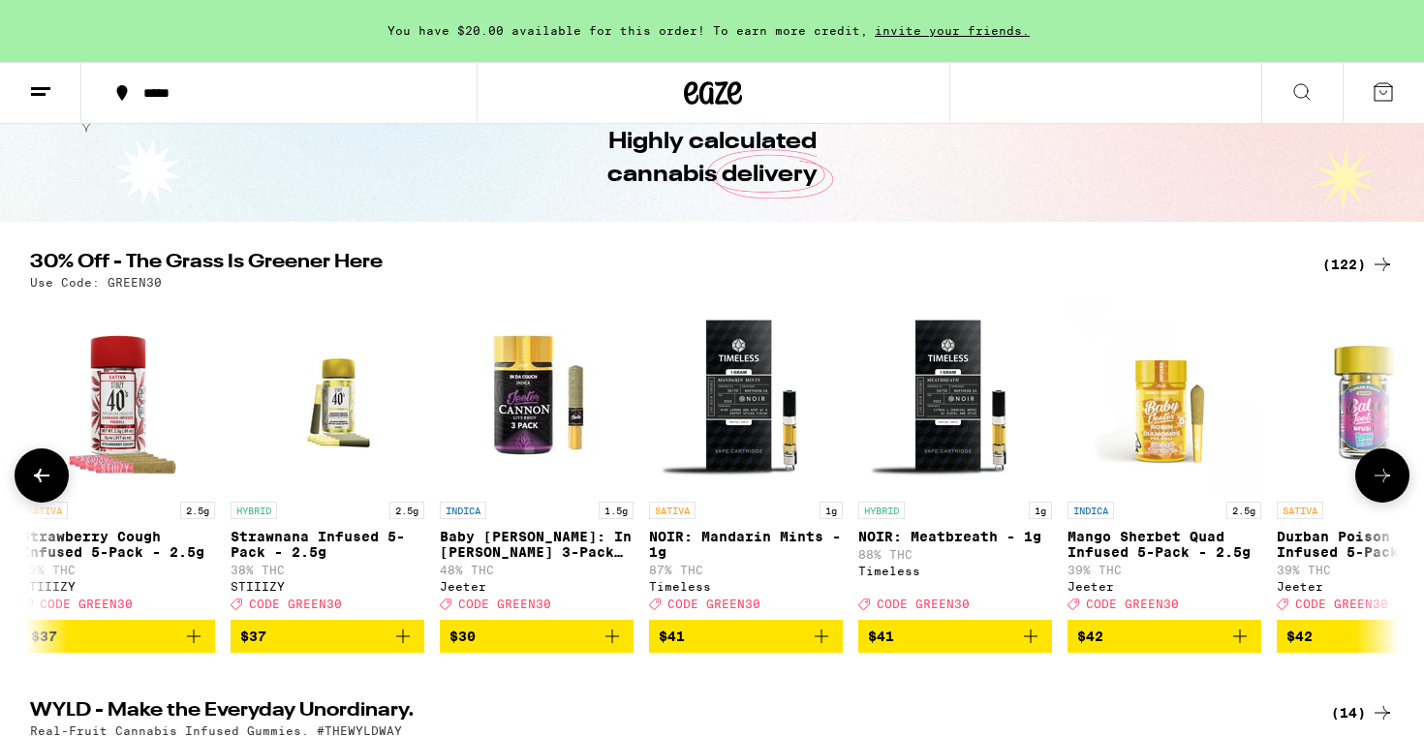
click at [1380, 468] on button at bounding box center [1382, 475] width 54 height 54
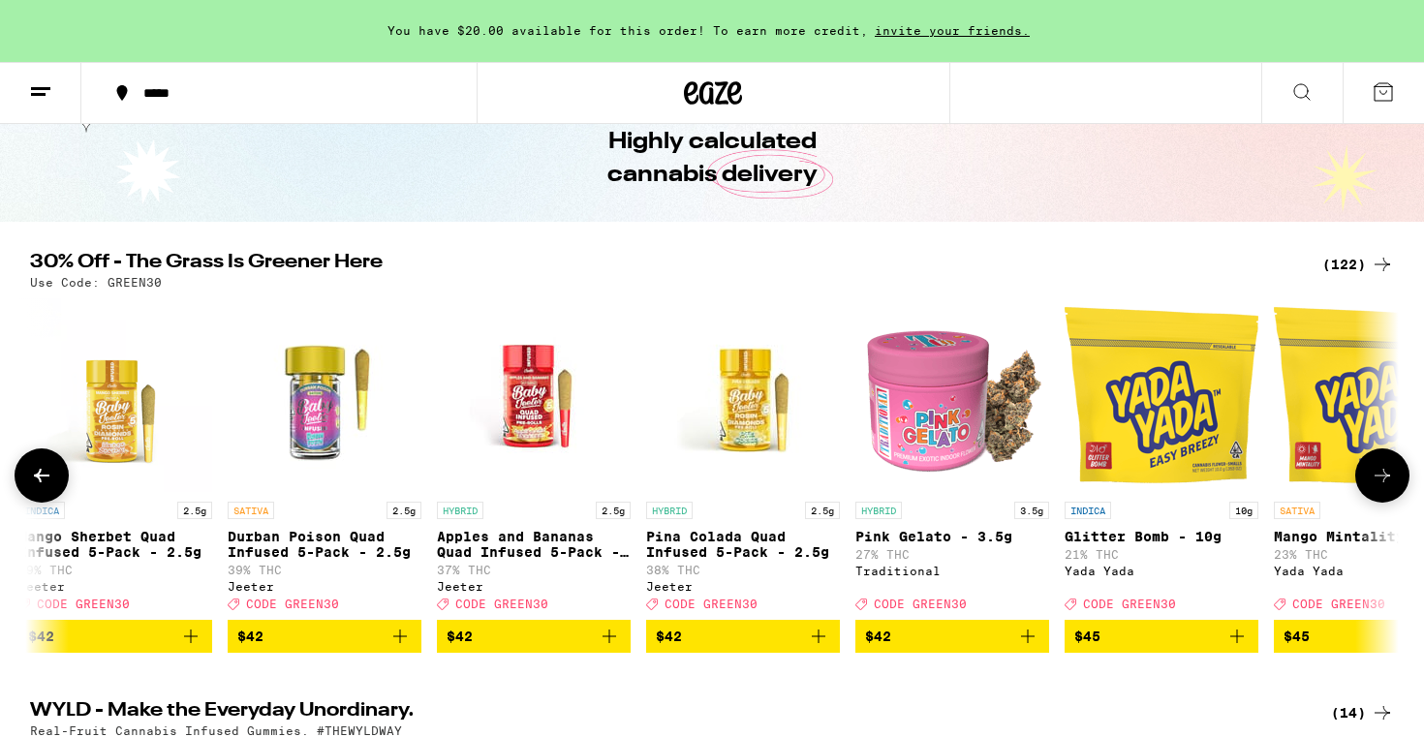
click at [1380, 468] on button at bounding box center [1382, 475] width 54 height 54
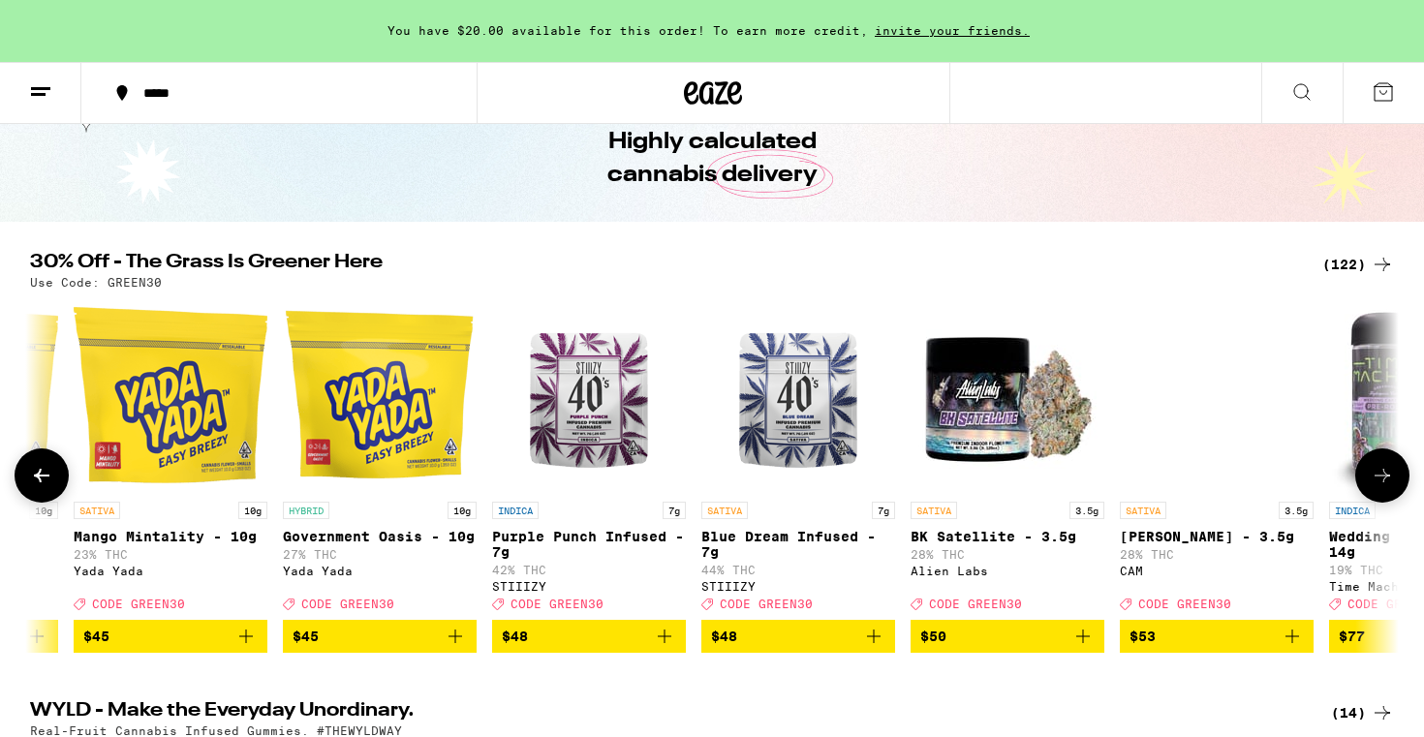
scroll to position [0, 22977]
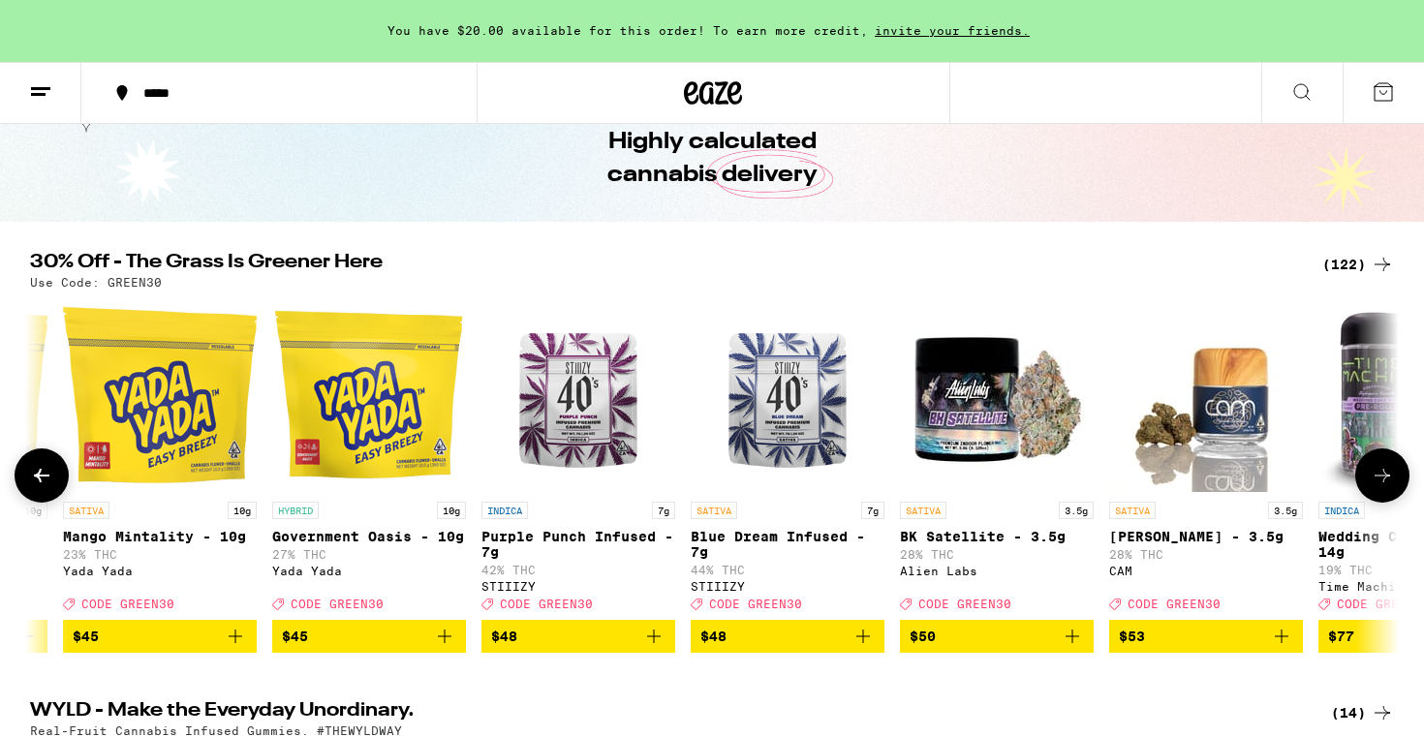
click at [1380, 468] on button at bounding box center [1382, 475] width 54 height 54
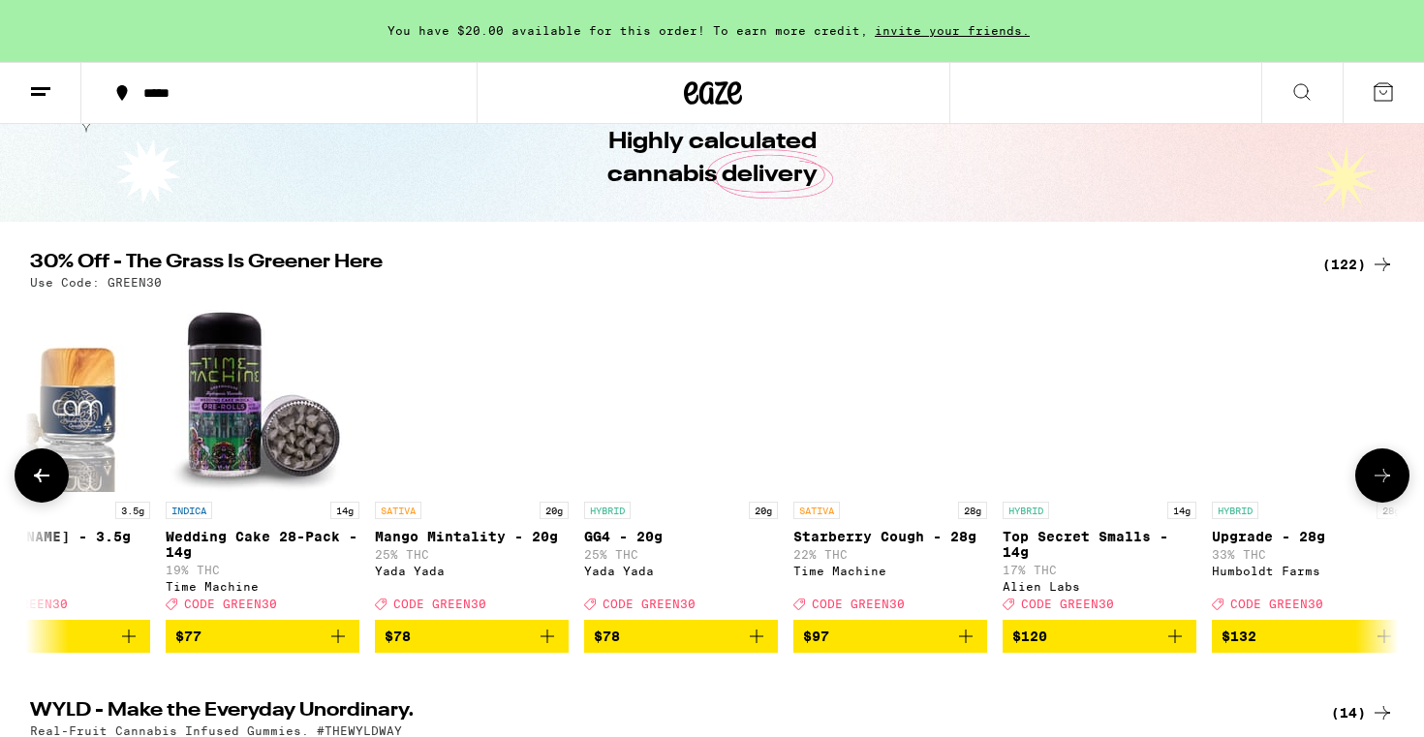
click at [1380, 468] on button at bounding box center [1382, 475] width 54 height 54
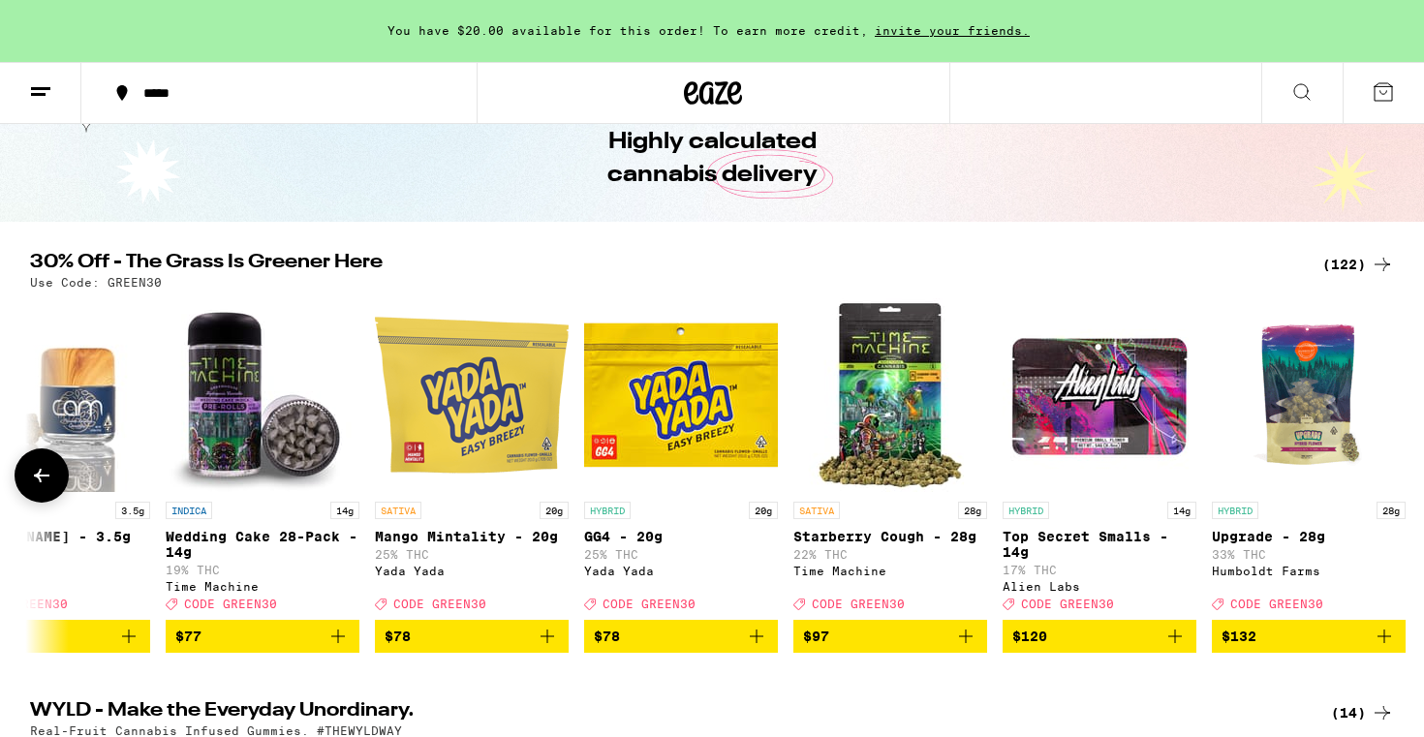
scroll to position [0, 24157]
